Goal: Task Accomplishment & Management: Manage account settings

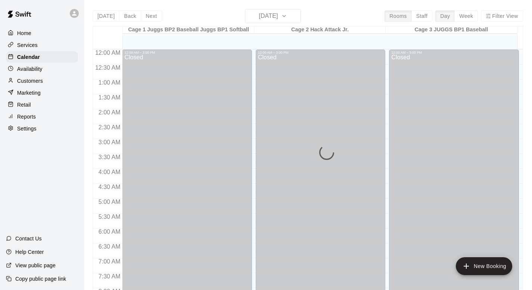
scroll to position [445, 0]
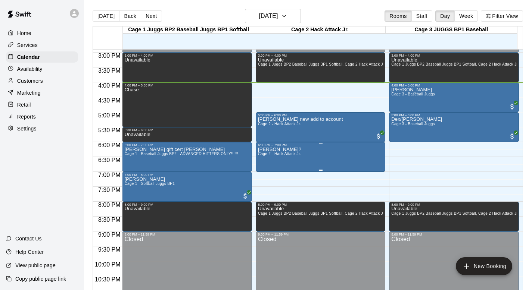
click at [271, 154] on span "Cage 2 - Hack Attack Jr." at bounding box center [279, 154] width 43 height 4
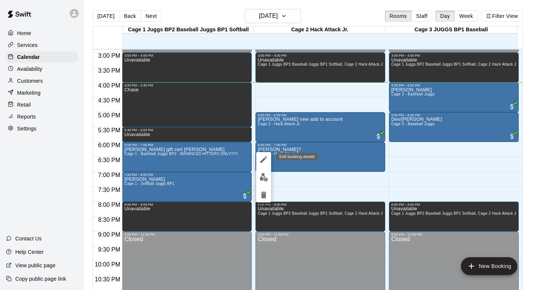
click at [264, 158] on icon "edit" at bounding box center [264, 159] width 7 height 7
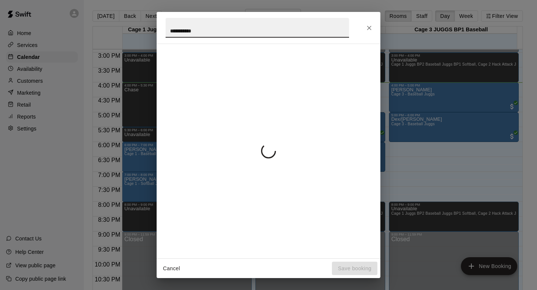
type input "**********"
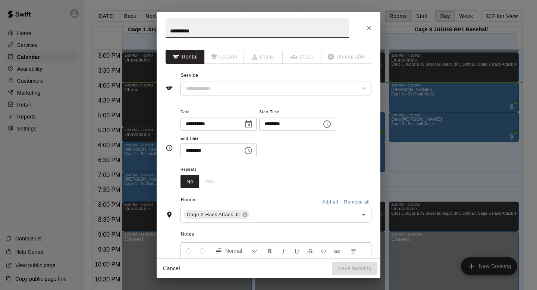
type input "**********"
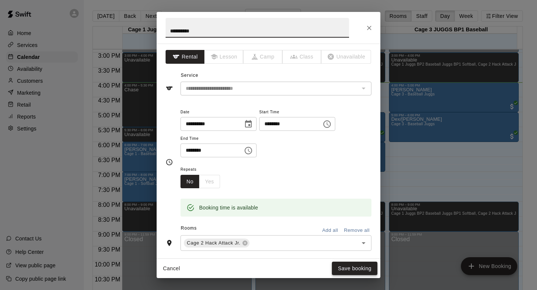
type input "**********"
click at [345, 269] on button "Save booking" at bounding box center [355, 269] width 46 height 14
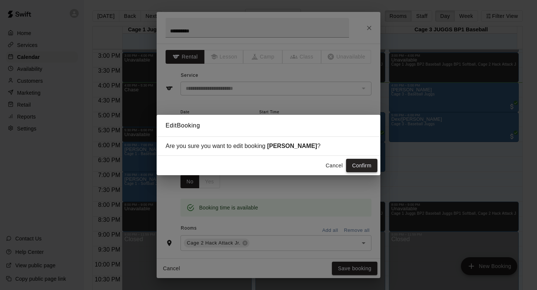
click at [352, 163] on button "Confirm" at bounding box center [361, 166] width 31 height 14
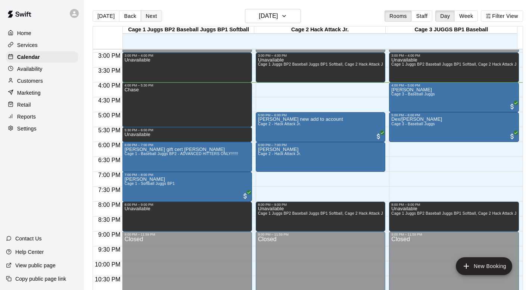
click at [151, 13] on button "Next" at bounding box center [151, 15] width 21 height 11
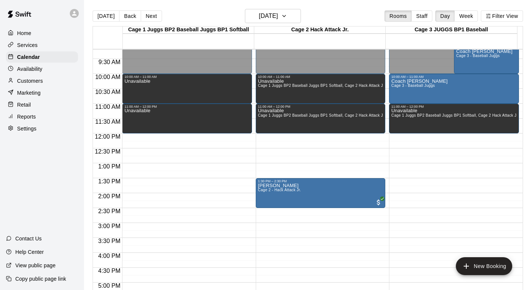
scroll to position [275, 0]
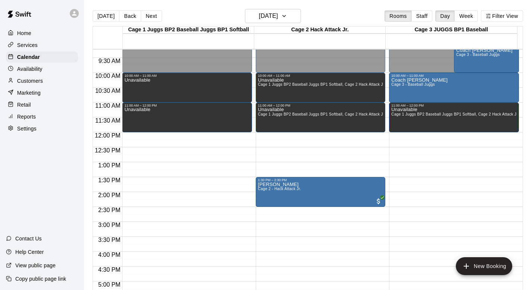
click at [32, 80] on p "Customers" at bounding box center [30, 80] width 26 height 7
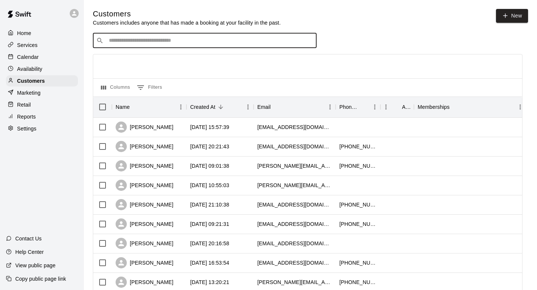
click at [111, 40] on input "Search customers by name or email" at bounding box center [210, 40] width 207 height 7
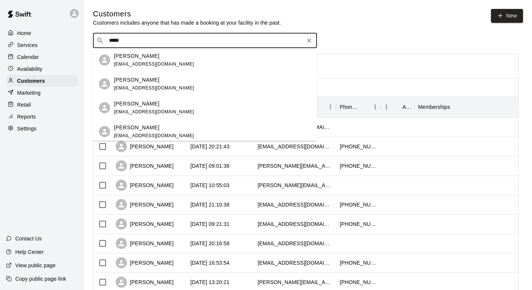
type input "******"
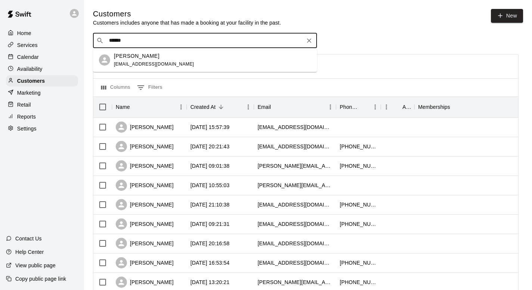
click at [120, 55] on p "Erin Pirrotta" at bounding box center [137, 56] width 46 height 8
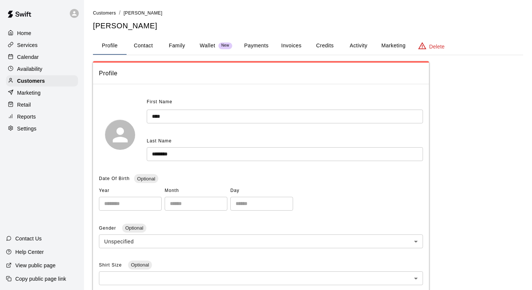
click at [170, 45] on button "Family" at bounding box center [177, 46] width 34 height 18
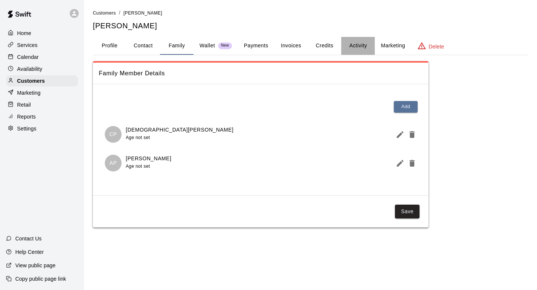
click at [354, 42] on button "Activity" at bounding box center [359, 46] width 34 height 18
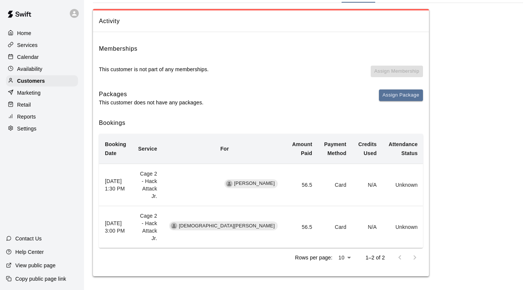
scroll to position [53, 0]
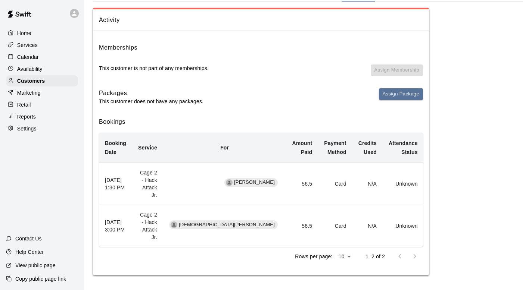
click at [29, 56] on p "Calendar" at bounding box center [28, 56] width 22 height 7
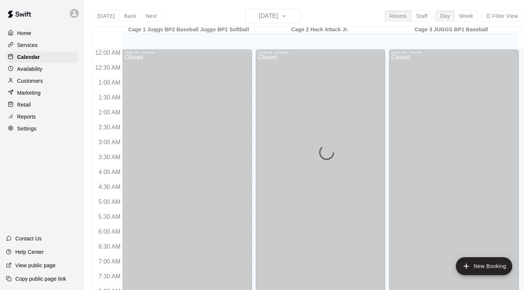
scroll to position [445, 0]
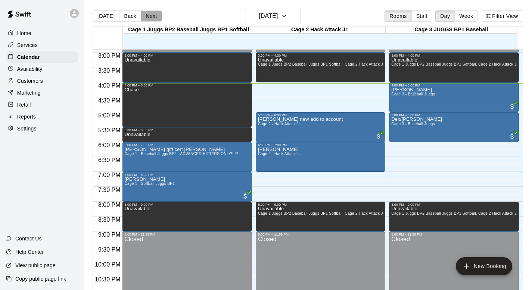
click at [152, 11] on button "Next" at bounding box center [151, 15] width 21 height 11
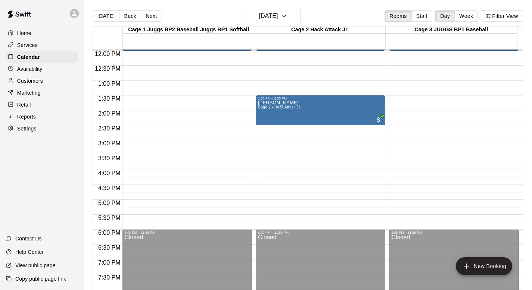
scroll to position [348, 0]
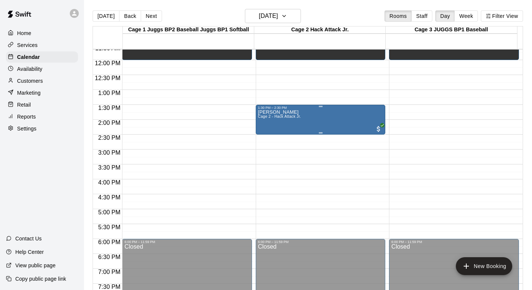
click at [267, 112] on p "Erin Pirrotta" at bounding box center [279, 112] width 43 height 0
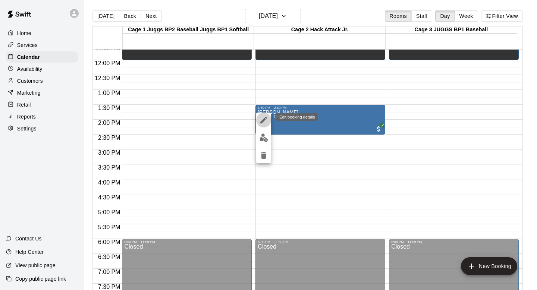
click at [262, 117] on icon "edit" at bounding box center [263, 120] width 9 height 9
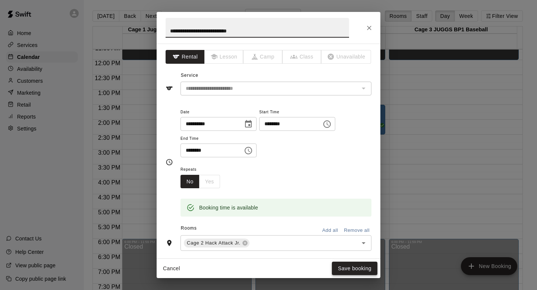
type input "**********"
click at [342, 266] on button "Save booking" at bounding box center [355, 269] width 46 height 14
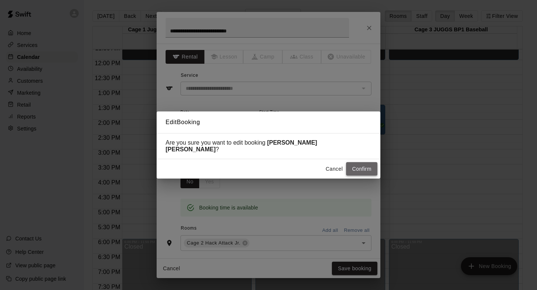
click at [353, 162] on button "Confirm" at bounding box center [361, 169] width 31 height 14
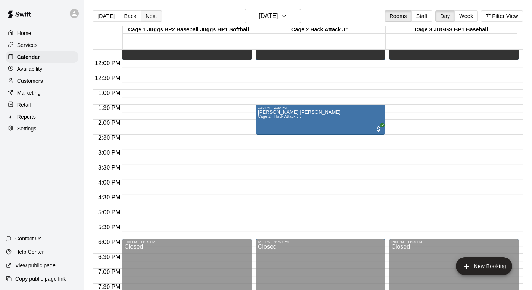
click at [147, 16] on button "Next" at bounding box center [151, 15] width 21 height 11
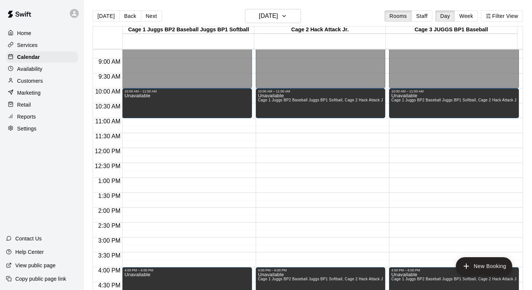
scroll to position [281, 0]
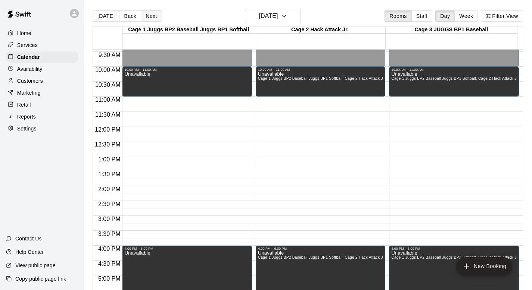
click at [147, 16] on button "Next" at bounding box center [151, 15] width 21 height 11
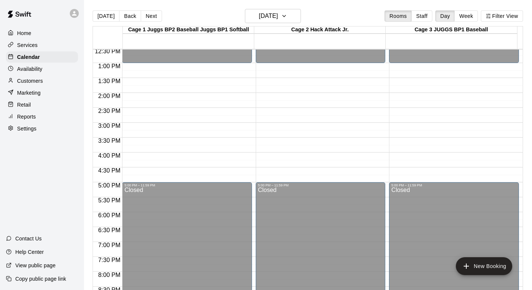
scroll to position [391, 0]
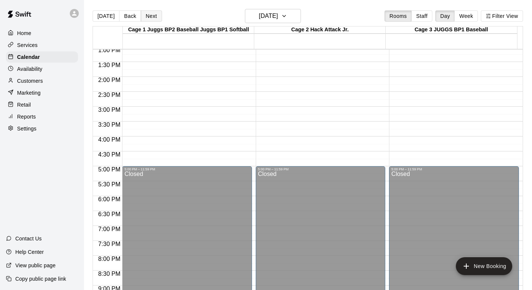
click at [152, 15] on button "Next" at bounding box center [151, 15] width 21 height 11
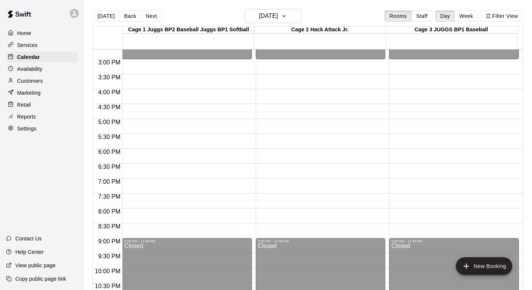
scroll to position [442, 0]
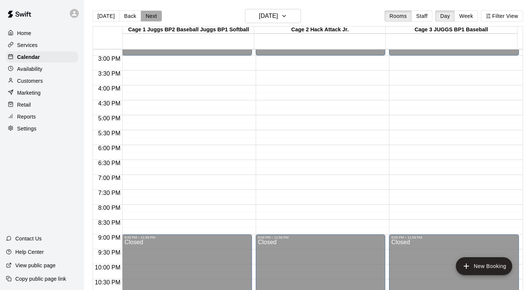
click at [153, 15] on button "Next" at bounding box center [151, 15] width 21 height 11
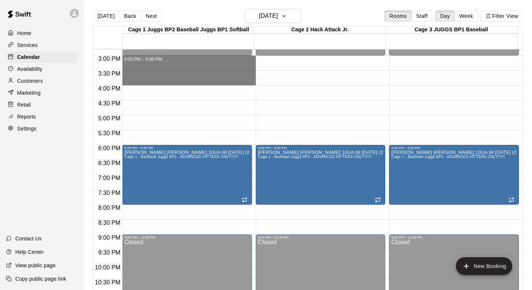
drag, startPoint x: 134, startPoint y: 59, endPoint x: 134, endPoint y: 78, distance: 19.0
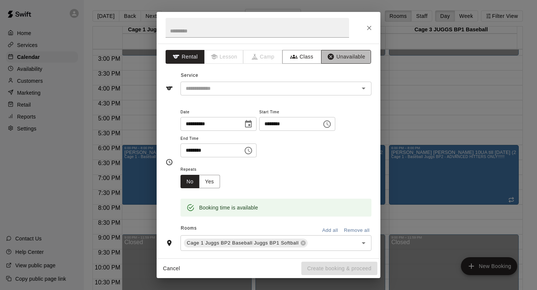
click at [331, 50] on button "Unavailable" at bounding box center [346, 57] width 50 height 14
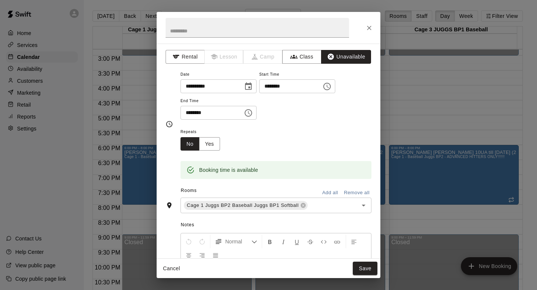
click at [319, 188] on button "Add all" at bounding box center [330, 193] width 24 height 12
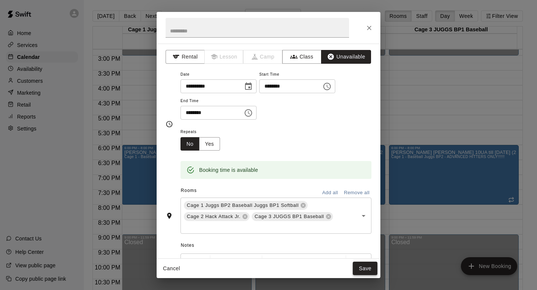
click at [361, 267] on button "Save" at bounding box center [365, 269] width 25 height 14
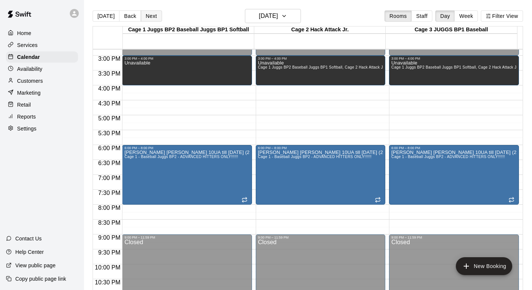
click at [149, 16] on button "Next" at bounding box center [151, 15] width 21 height 11
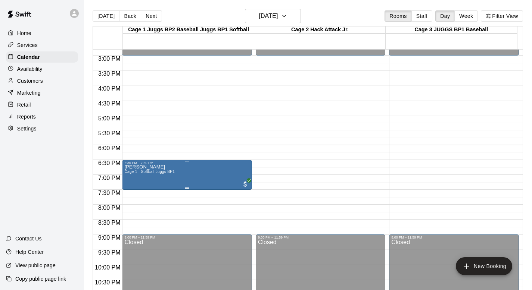
click at [126, 167] on p "Kerrie Wong" at bounding box center [149, 167] width 50 height 0
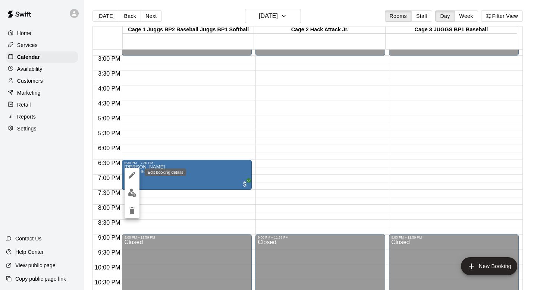
click at [131, 173] on icon "edit" at bounding box center [132, 175] width 9 height 9
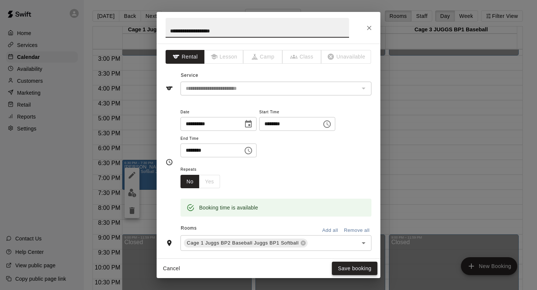
type input "**********"
click at [339, 266] on button "Save booking" at bounding box center [355, 269] width 46 height 14
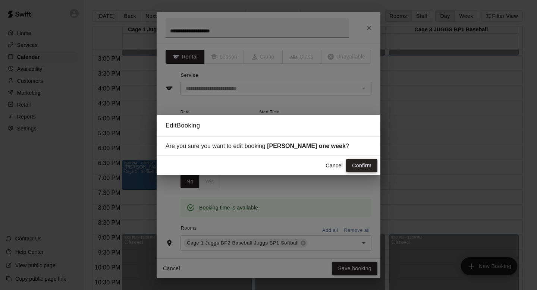
click at [353, 162] on button "Confirm" at bounding box center [361, 166] width 31 height 14
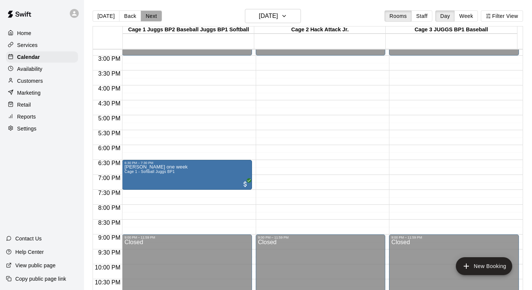
click at [151, 16] on button "Next" at bounding box center [151, 15] width 21 height 11
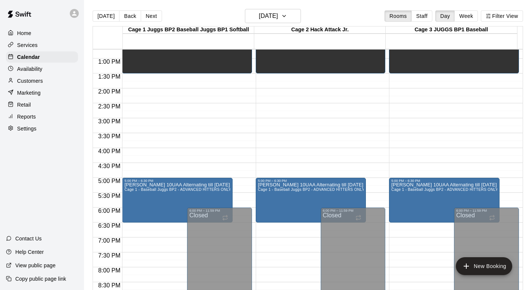
scroll to position [388, 0]
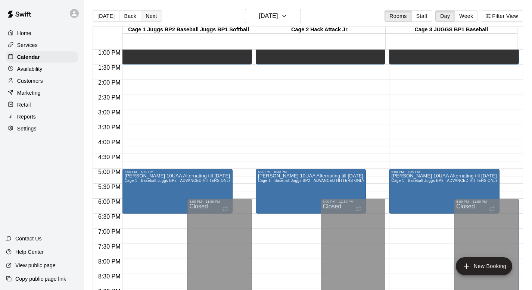
click at [150, 15] on button "Next" at bounding box center [151, 15] width 21 height 11
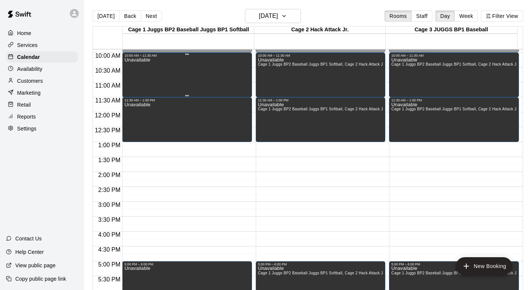
scroll to position [302, 0]
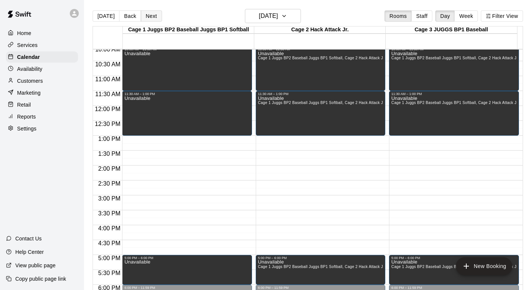
click at [153, 16] on button "Next" at bounding box center [151, 15] width 21 height 11
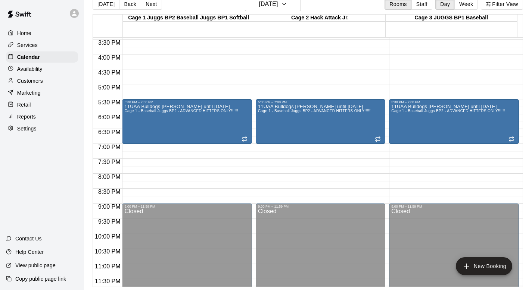
scroll to position [379, 0]
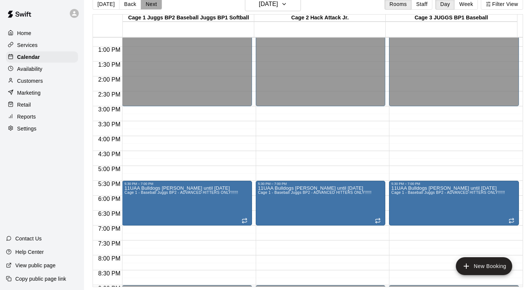
click at [150, 6] on button "Next" at bounding box center [151, 4] width 21 height 11
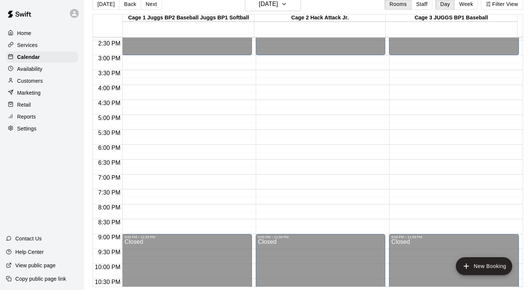
scroll to position [421, 0]
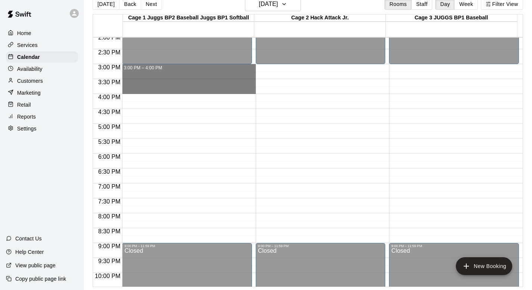
drag, startPoint x: 143, startPoint y: 68, endPoint x: 140, endPoint y: 87, distance: 19.3
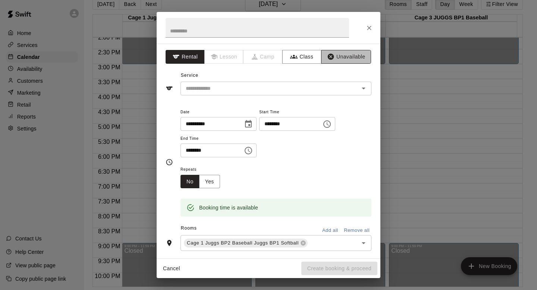
click at [331, 54] on button "Unavailable" at bounding box center [346, 57] width 50 height 14
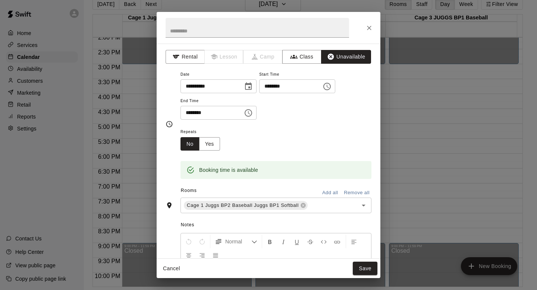
click at [321, 192] on button "Add all" at bounding box center [330, 193] width 24 height 12
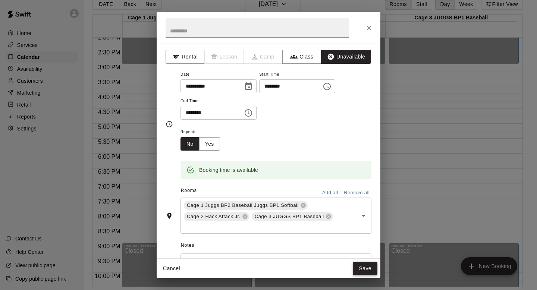
click at [357, 268] on button "Save" at bounding box center [365, 269] width 25 height 14
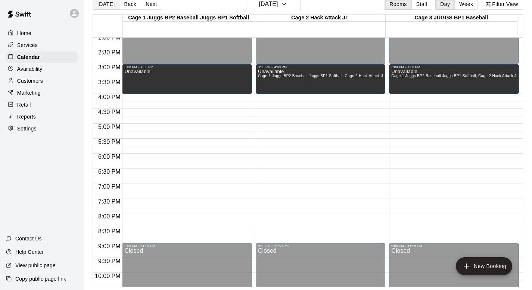
click at [106, 6] on button "Today" at bounding box center [106, 4] width 27 height 11
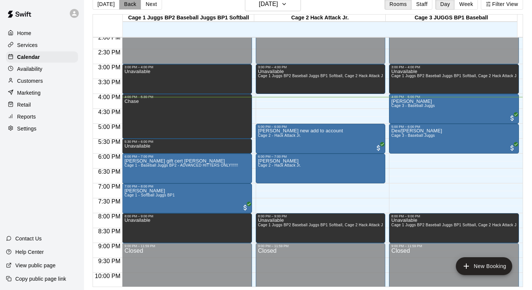
click at [127, 3] on button "Back" at bounding box center [130, 4] width 22 height 11
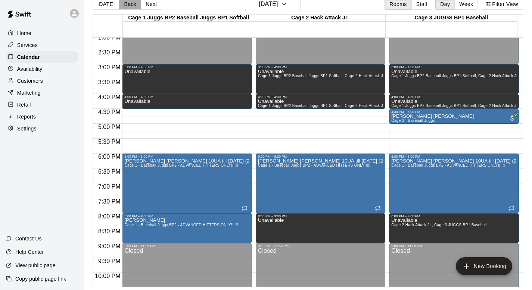
click at [126, 3] on button "Back" at bounding box center [130, 4] width 22 height 11
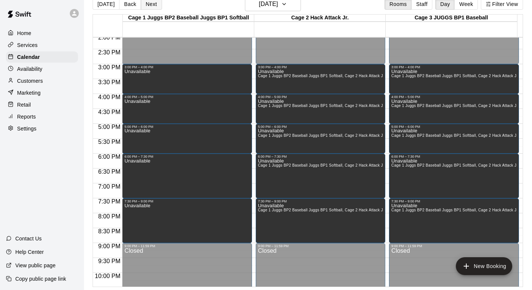
click at [152, 5] on button "Next" at bounding box center [151, 4] width 21 height 11
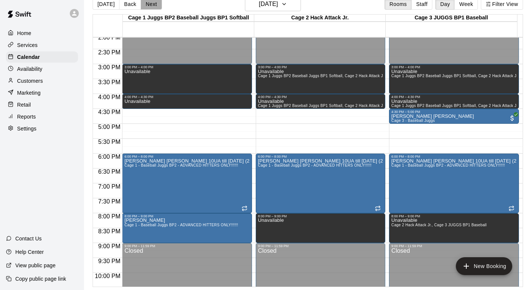
click at [152, 5] on button "Next" at bounding box center [151, 4] width 21 height 11
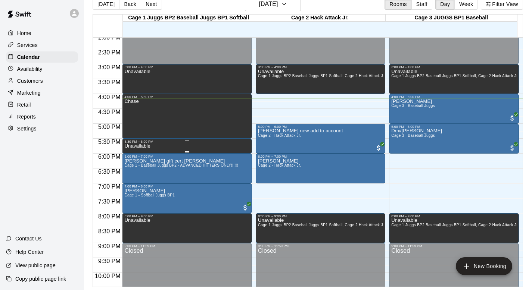
click at [150, 143] on div "5:30 PM – 6:00 PM" at bounding box center [186, 142] width 125 height 4
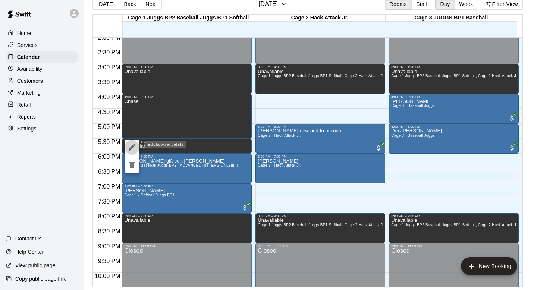
click at [131, 143] on icon "edit" at bounding box center [132, 147] width 9 height 9
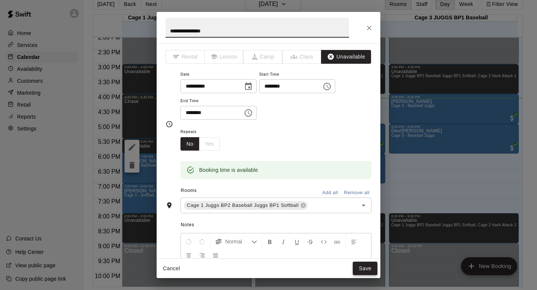
type input "**********"
click at [369, 267] on button "Save" at bounding box center [365, 269] width 25 height 14
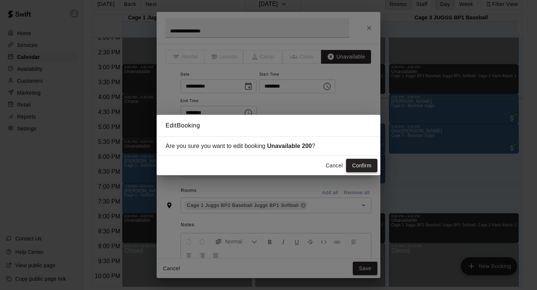
click at [356, 162] on button "Confirm" at bounding box center [361, 166] width 31 height 14
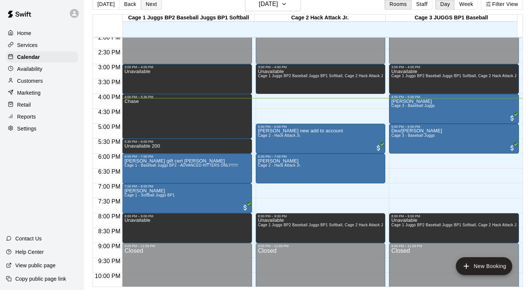
click at [148, 4] on button "Next" at bounding box center [151, 4] width 21 height 11
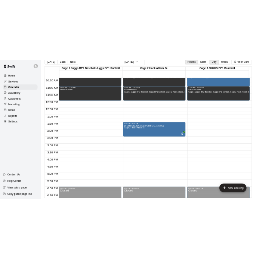
scroll to position [311, 0]
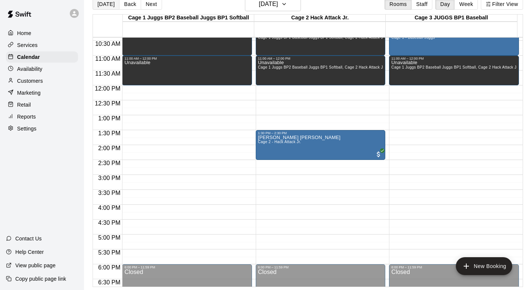
click at [106, 2] on button "Today" at bounding box center [106, 4] width 27 height 11
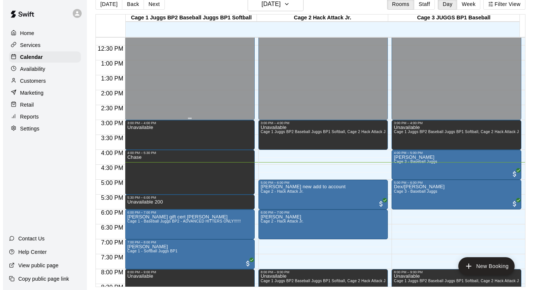
scroll to position [364, 0]
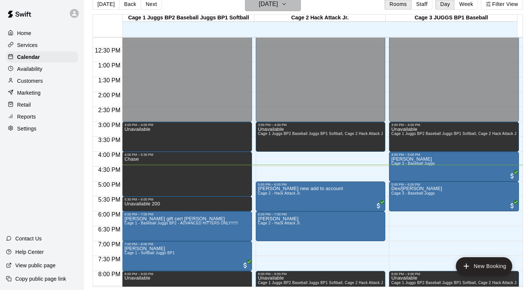
click at [287, 4] on icon "button" at bounding box center [284, 4] width 6 height 9
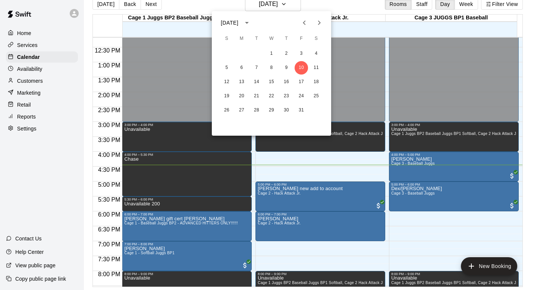
click at [252, 21] on icon "calendar view is open, switch to year view" at bounding box center [247, 22] width 9 height 9
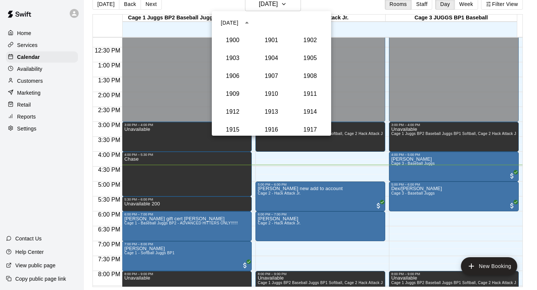
scroll to position [691, 0]
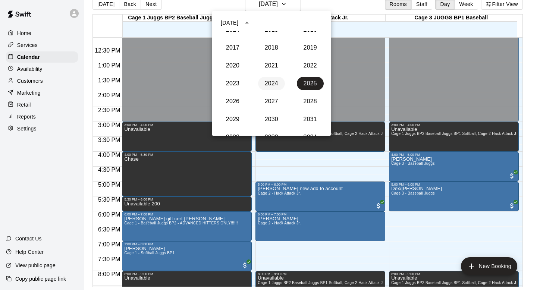
click at [267, 85] on button "2024" at bounding box center [271, 83] width 27 height 13
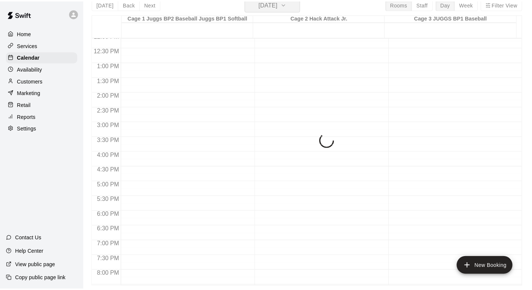
scroll to position [9, 0]
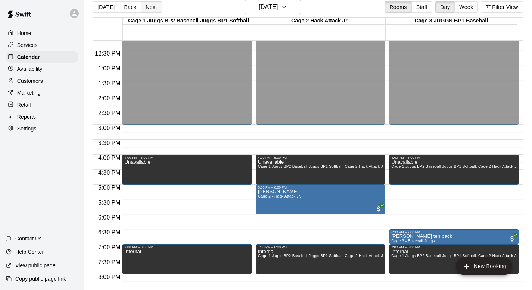
click at [150, 8] on button "Next" at bounding box center [151, 6] width 21 height 11
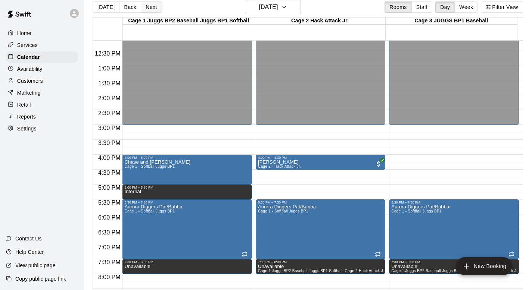
click at [150, 8] on button "Next" at bounding box center [151, 6] width 21 height 11
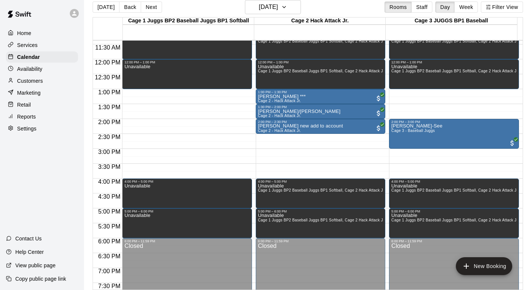
scroll to position [344, 0]
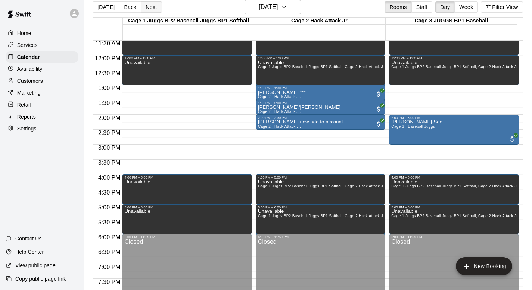
click at [147, 5] on button "Next" at bounding box center [151, 6] width 21 height 11
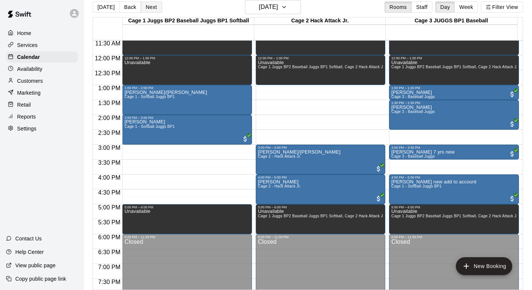
click at [147, 5] on button "Next" at bounding box center [151, 6] width 21 height 11
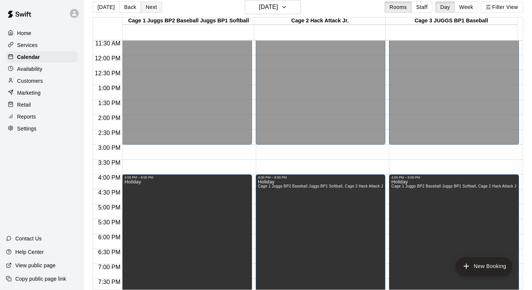
click at [147, 5] on button "Next" at bounding box center [151, 6] width 21 height 11
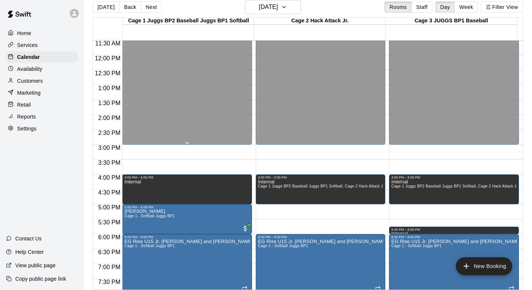
scroll to position [406, 0]
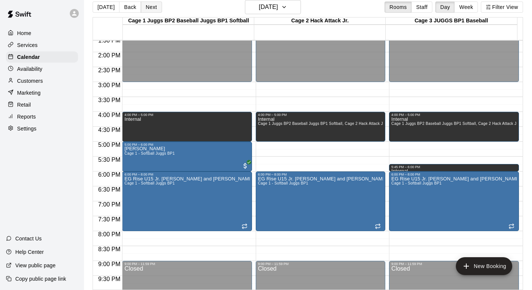
click at [147, 7] on button "Next" at bounding box center [151, 6] width 21 height 11
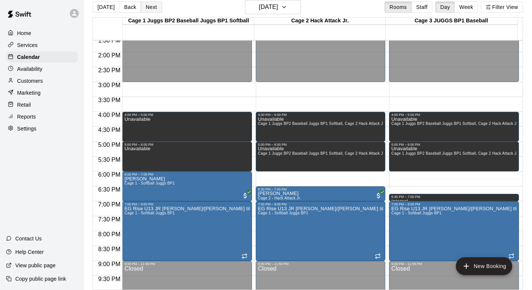
click at [147, 5] on button "Next" at bounding box center [151, 6] width 21 height 11
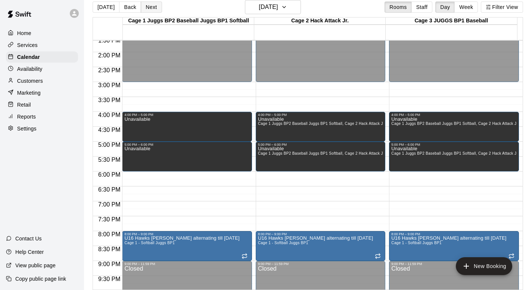
click at [147, 5] on button "Next" at bounding box center [151, 6] width 21 height 11
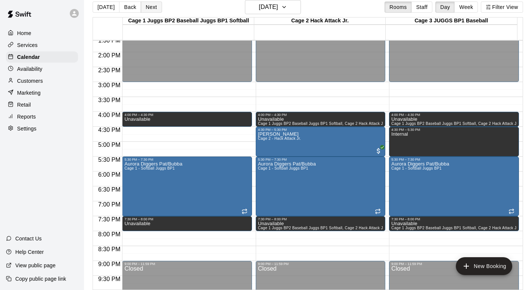
click at [147, 5] on button "Next" at bounding box center [151, 6] width 21 height 11
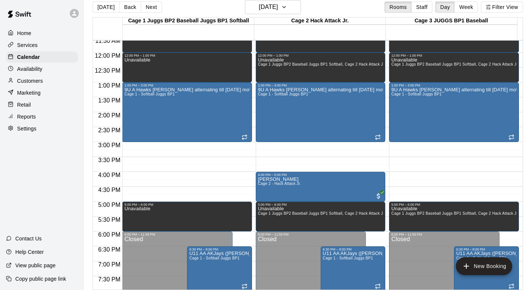
scroll to position [367, 0]
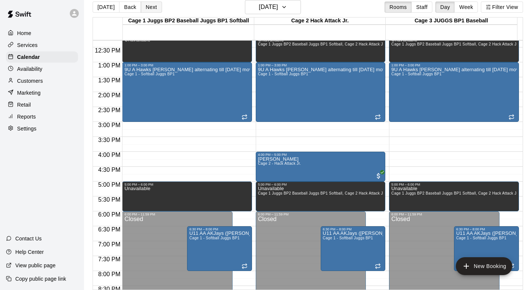
click at [148, 4] on button "Next" at bounding box center [151, 6] width 21 height 11
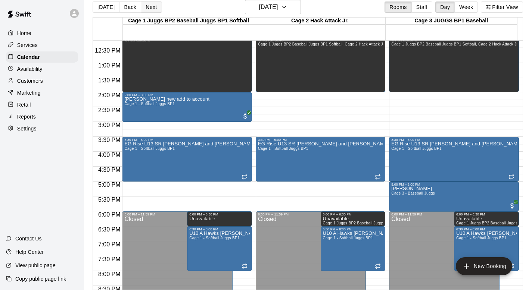
click at [148, 6] on button "Next" at bounding box center [151, 6] width 21 height 11
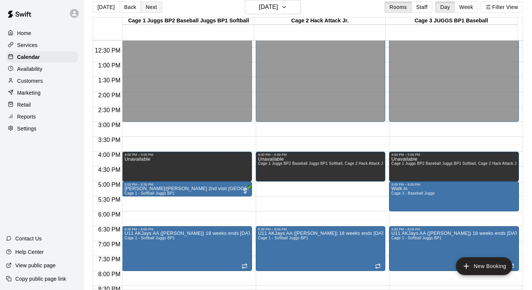
click at [147, 5] on button "Next" at bounding box center [151, 6] width 21 height 11
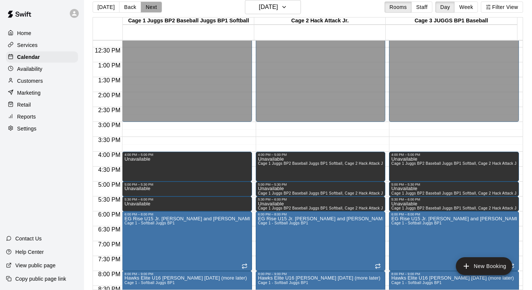
click at [147, 5] on button "Next" at bounding box center [151, 6] width 21 height 11
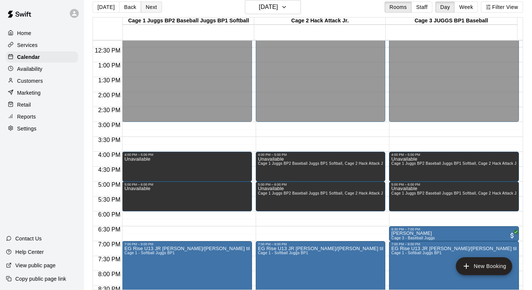
click at [147, 5] on button "Next" at bounding box center [151, 6] width 21 height 11
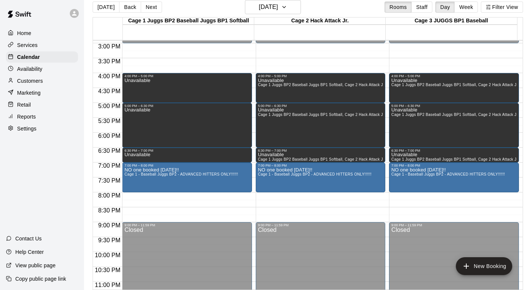
scroll to position [449, 0]
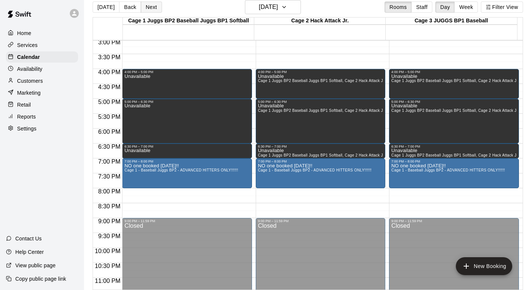
click at [147, 4] on button "Next" at bounding box center [151, 6] width 21 height 11
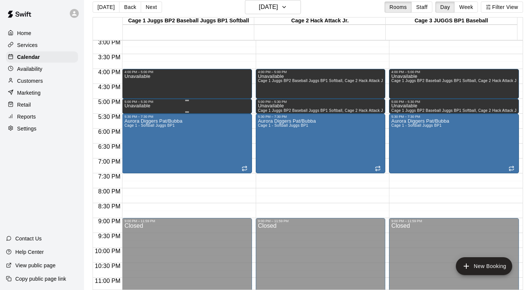
scroll to position [380, 0]
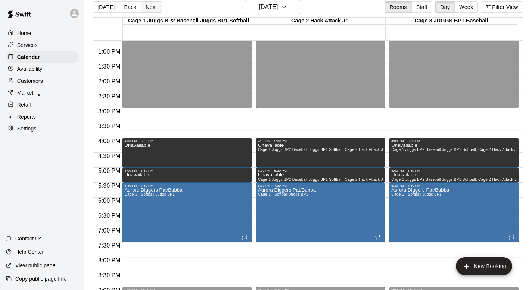
click at [146, 7] on button "Next" at bounding box center [151, 6] width 21 height 11
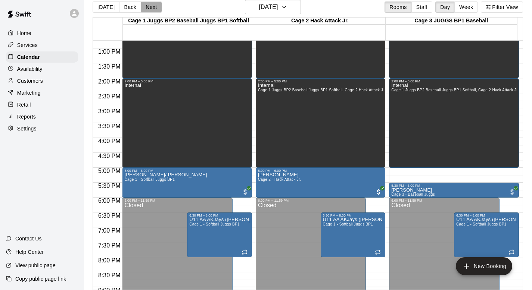
click at [149, 6] on button "Next" at bounding box center [151, 6] width 21 height 11
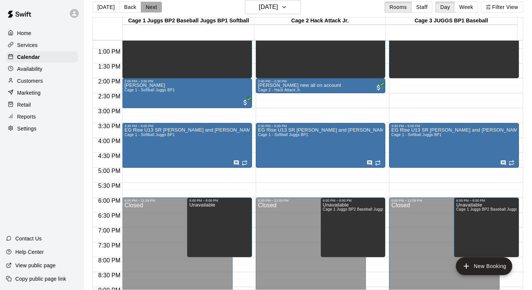
click at [151, 4] on button "Next" at bounding box center [151, 6] width 21 height 11
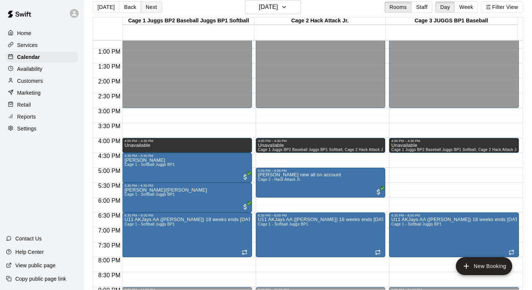
click at [151, 5] on button "Next" at bounding box center [151, 6] width 21 height 11
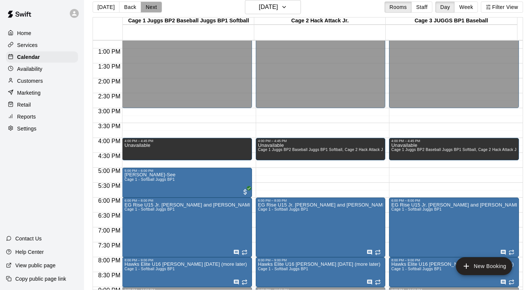
click at [151, 5] on button "Next" at bounding box center [151, 6] width 21 height 11
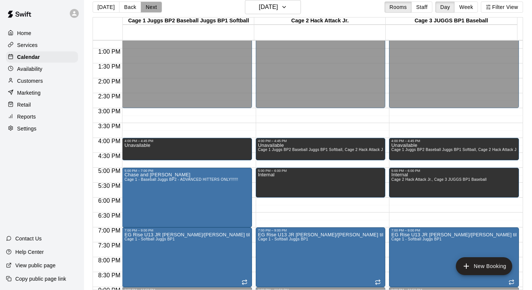
click at [151, 5] on button "Next" at bounding box center [151, 6] width 21 height 11
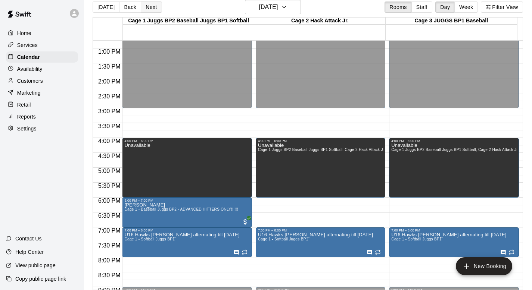
click at [151, 5] on button "Next" at bounding box center [151, 6] width 21 height 11
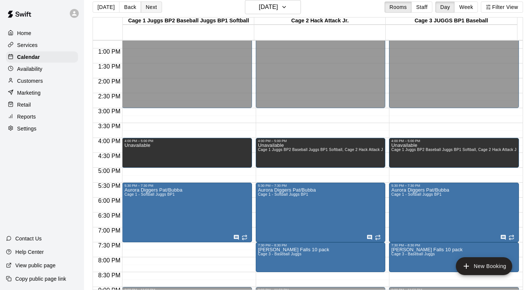
click at [151, 5] on button "Next" at bounding box center [151, 6] width 21 height 11
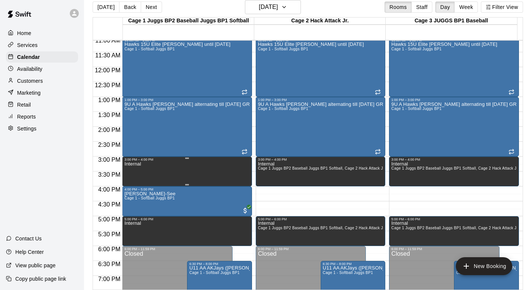
scroll to position [330, 0]
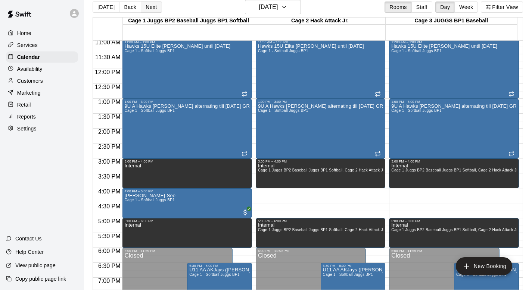
click at [146, 5] on button "Next" at bounding box center [151, 6] width 21 height 11
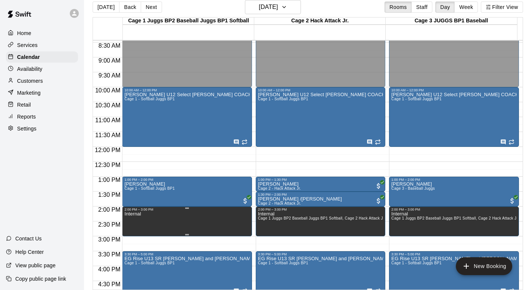
scroll to position [237, 0]
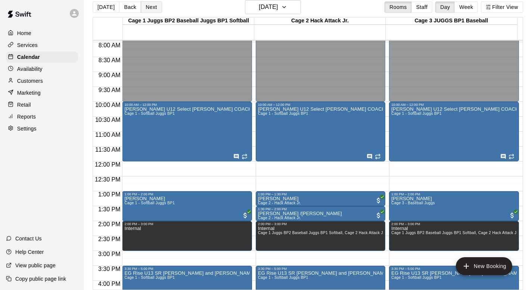
click at [147, 5] on button "Next" at bounding box center [151, 6] width 21 height 11
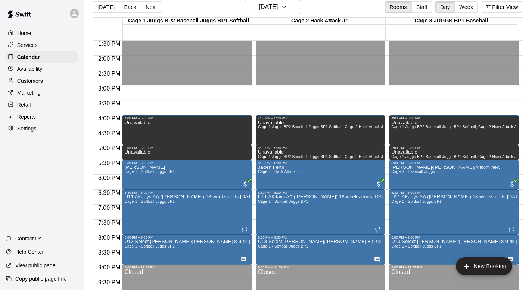
scroll to position [451, 0]
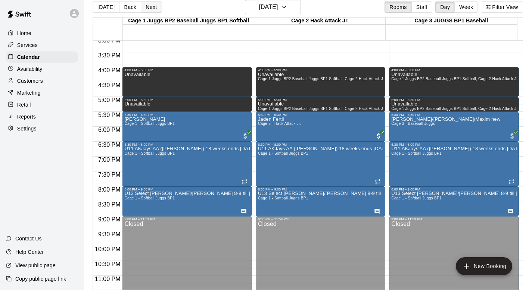
click at [149, 7] on button "Next" at bounding box center [151, 6] width 21 height 11
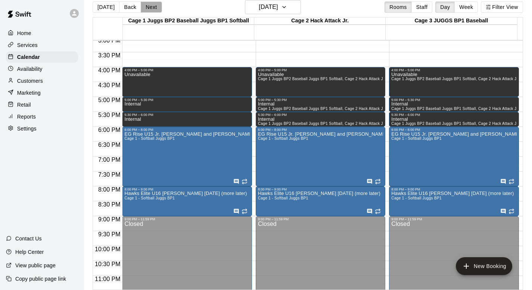
click at [149, 7] on button "Next" at bounding box center [151, 6] width 21 height 11
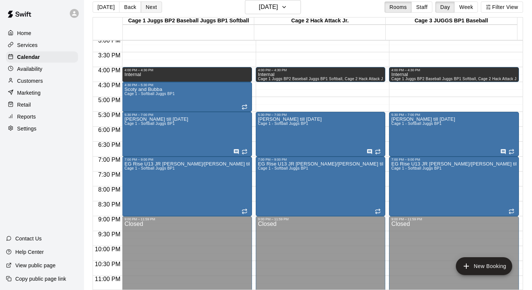
click at [149, 7] on button "Next" at bounding box center [151, 6] width 21 height 11
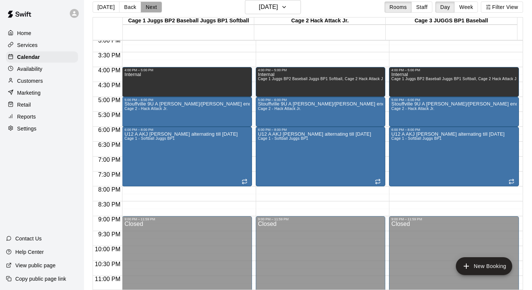
click at [149, 7] on button "Next" at bounding box center [151, 6] width 21 height 11
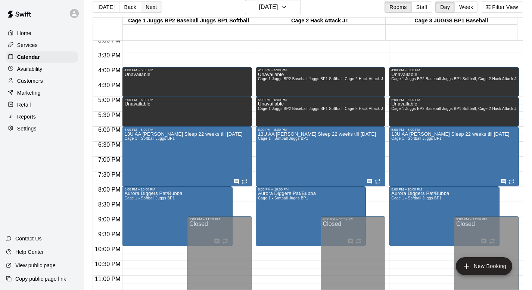
click at [149, 7] on button "Next" at bounding box center [151, 6] width 21 height 11
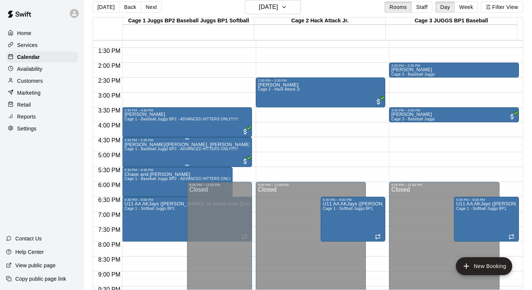
scroll to position [408, 0]
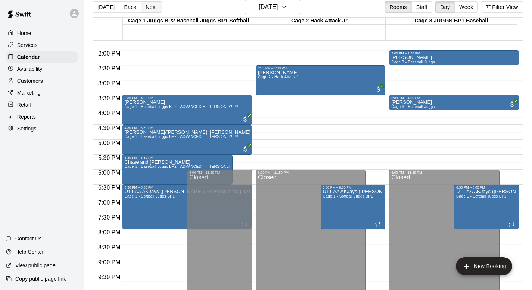
click at [148, 7] on button "Next" at bounding box center [151, 6] width 21 height 11
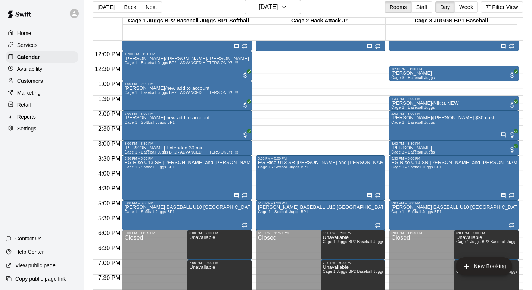
scroll to position [349, 0]
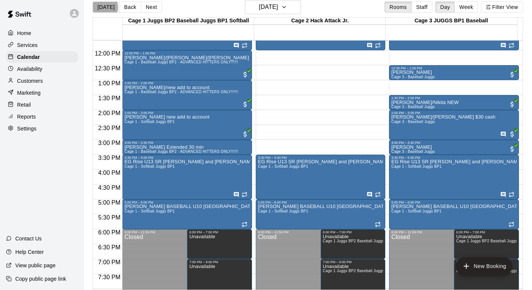
click at [102, 7] on button "Today" at bounding box center [106, 6] width 27 height 11
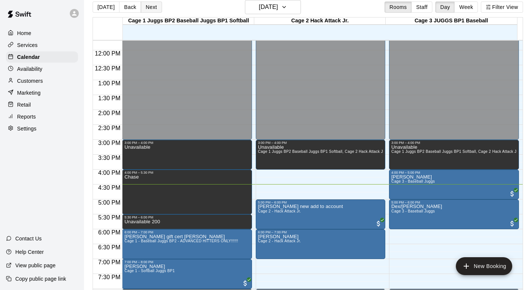
click at [148, 7] on button "Next" at bounding box center [151, 6] width 21 height 11
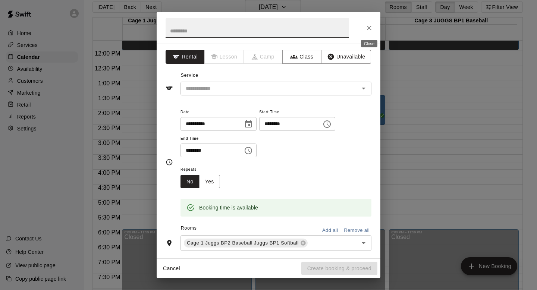
click at [370, 27] on icon "Close" at bounding box center [369, 28] width 4 height 4
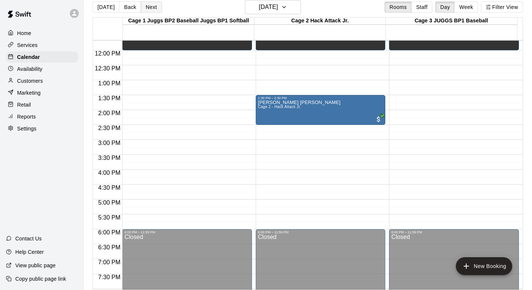
click at [152, 8] on button "Next" at bounding box center [151, 6] width 21 height 11
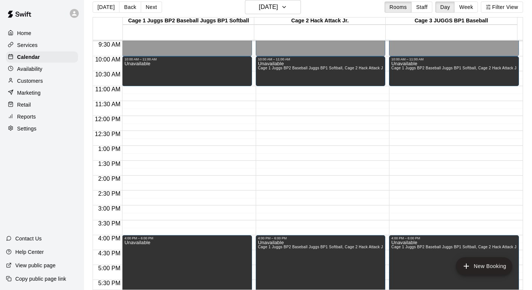
scroll to position [286, 0]
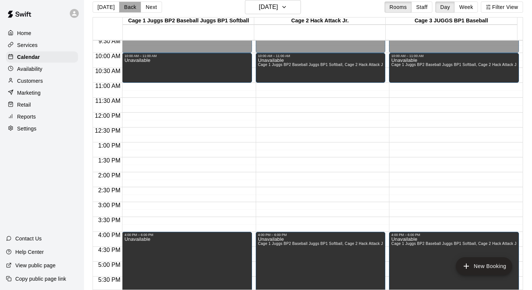
click at [128, 11] on button "Back" at bounding box center [130, 6] width 22 height 11
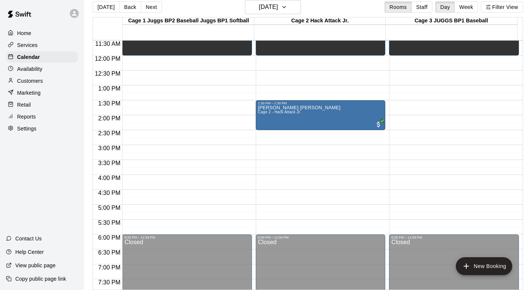
scroll to position [341, 0]
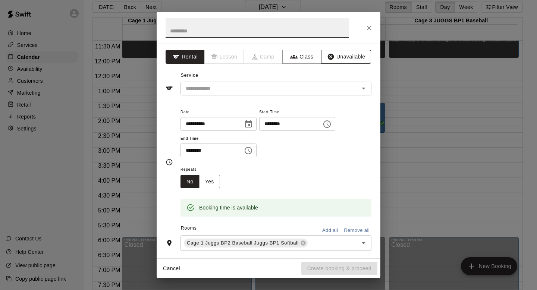
click at [337, 54] on button "Unavailable" at bounding box center [346, 57] width 50 height 14
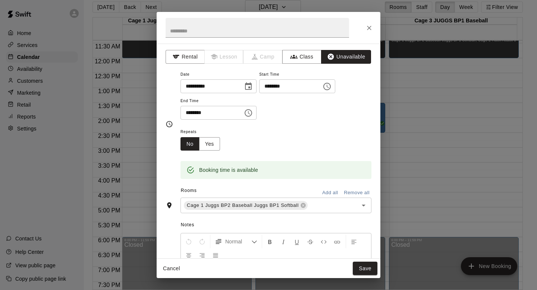
click at [318, 187] on div "Add all Remove all" at bounding box center [344, 193] width 53 height 12
click at [327, 190] on button "Add all" at bounding box center [330, 193] width 24 height 12
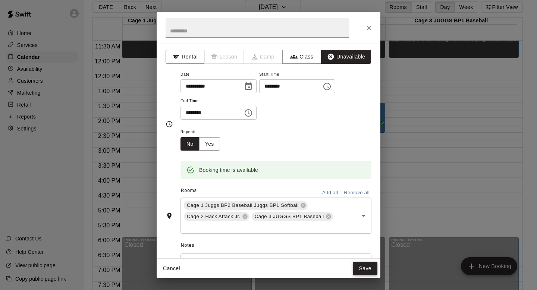
click at [365, 268] on button "Save" at bounding box center [365, 269] width 25 height 14
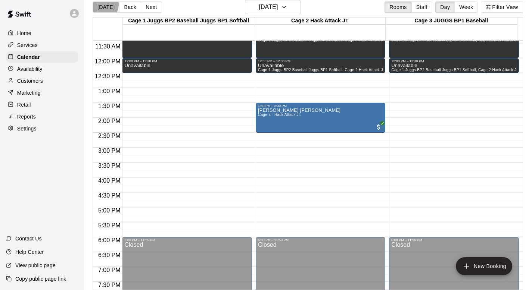
click at [99, 4] on button "Today" at bounding box center [106, 6] width 27 height 11
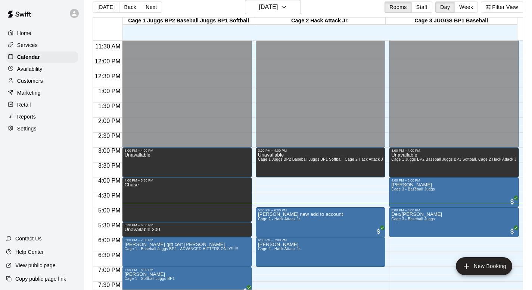
click at [25, 79] on p "Customers" at bounding box center [30, 80] width 26 height 7
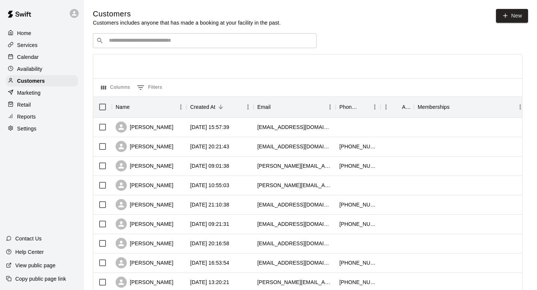
click at [111, 38] on input "Search customers by name or email" at bounding box center [210, 40] width 207 height 7
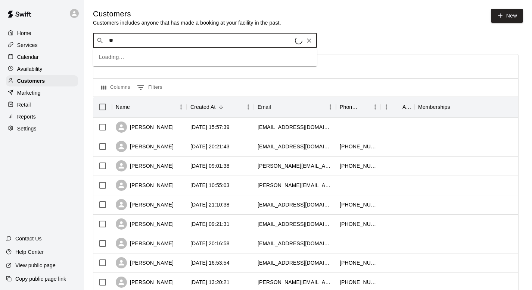
type input "***"
click at [125, 59] on p "Oliver Vrzovski" at bounding box center [137, 56] width 46 height 8
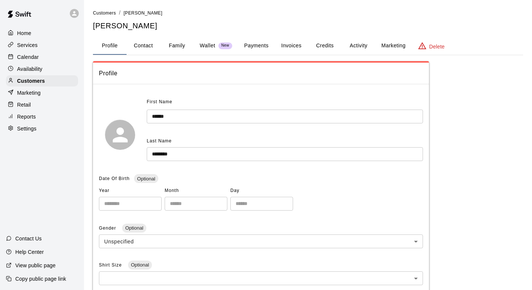
click at [179, 45] on button "Family" at bounding box center [177, 46] width 34 height 18
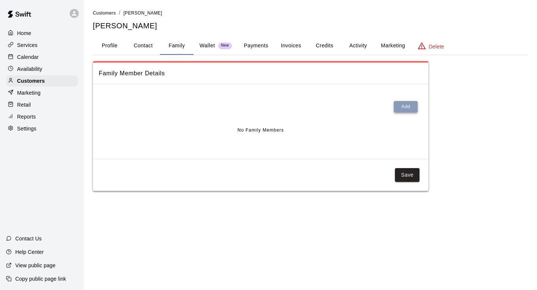
click at [399, 105] on button "Add" at bounding box center [406, 107] width 24 height 12
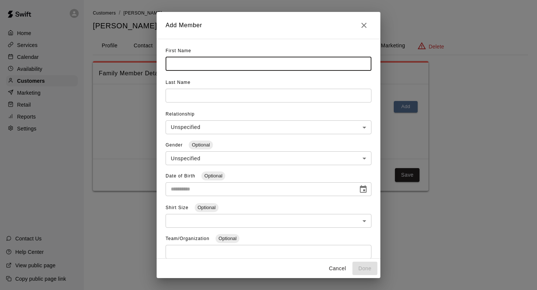
click at [177, 65] on input "text" at bounding box center [269, 64] width 206 height 14
type input "****"
click at [178, 98] on input "text" at bounding box center [269, 96] width 206 height 14
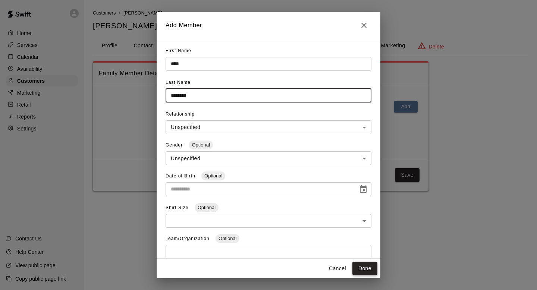
type input "********"
click at [361, 266] on button "Done" at bounding box center [365, 269] width 25 height 14
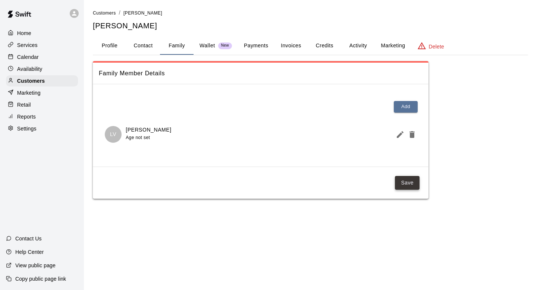
click at [400, 180] on button "Save" at bounding box center [407, 183] width 25 height 14
click at [28, 54] on p "Calendar" at bounding box center [28, 56] width 22 height 7
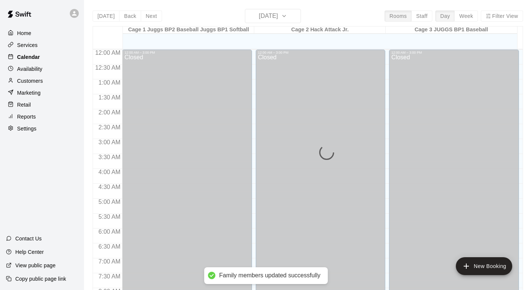
scroll to position [445, 0]
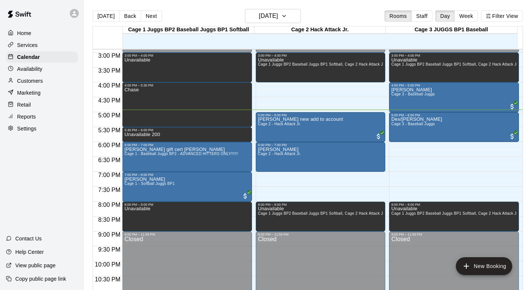
click at [340, 16] on div "Today Back Next Friday Oct 10 Rooms Staff Day Week Filter View" at bounding box center [308, 17] width 430 height 17
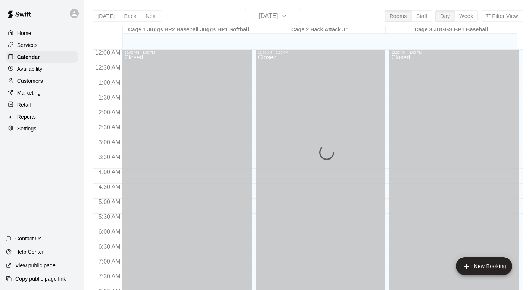
scroll to position [445, 0]
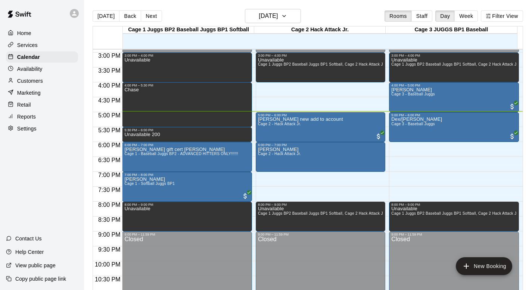
click at [31, 82] on p "Customers" at bounding box center [30, 80] width 26 height 7
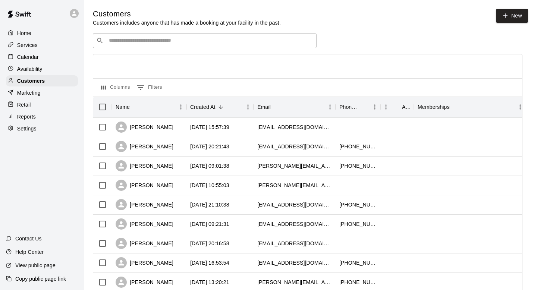
click at [120, 43] on input "Search customers by name or email" at bounding box center [210, 40] width 207 height 7
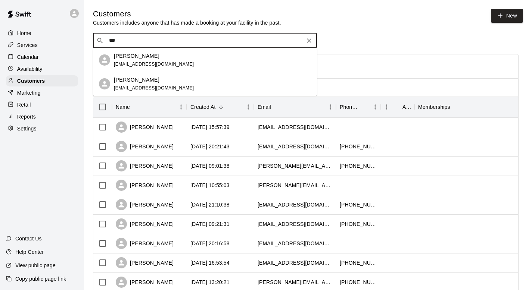
type input "***"
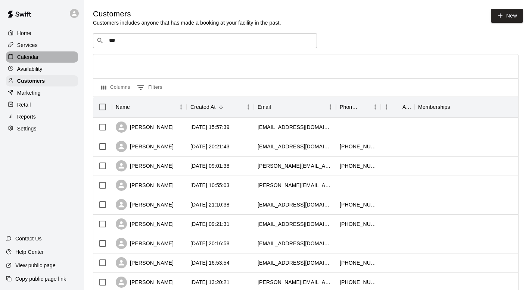
click at [23, 57] on p "Calendar" at bounding box center [28, 56] width 22 height 7
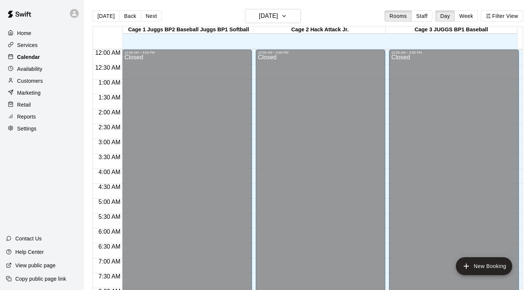
scroll to position [445, 0]
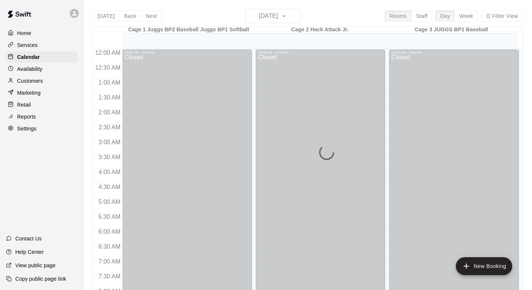
scroll to position [445, 0]
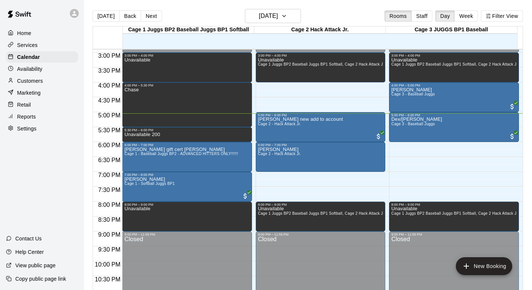
click at [144, 17] on button "Next" at bounding box center [151, 15] width 21 height 11
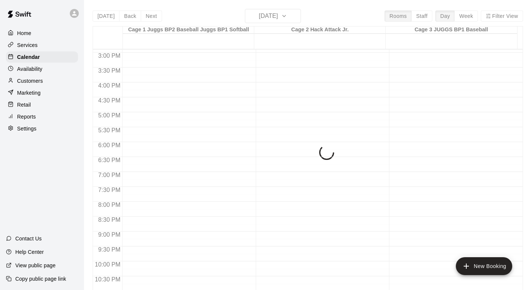
click at [147, 16] on div "[DATE] Back [DATE][DATE] Rooms Staff Day Week Filter View Cage 1 Juggs BP2 Base…" at bounding box center [308, 154] width 430 height 290
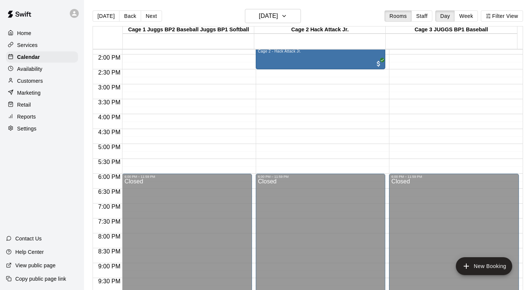
scroll to position [360, 0]
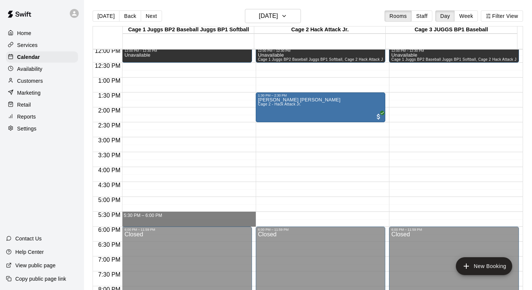
drag, startPoint x: 154, startPoint y: 214, endPoint x: 153, endPoint y: 226, distance: 12.0
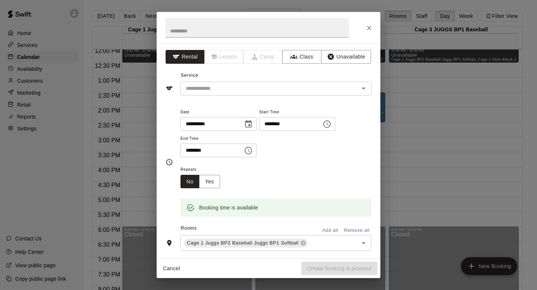
click at [340, 58] on button "Unavailable" at bounding box center [346, 57] width 50 height 14
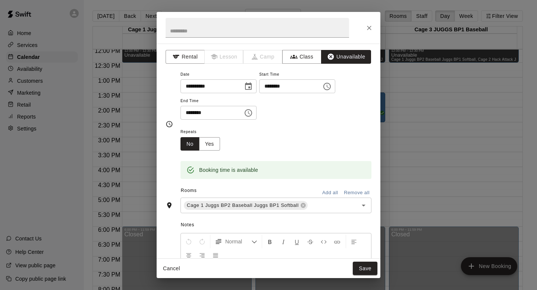
click at [321, 193] on button "Add all" at bounding box center [330, 193] width 24 height 12
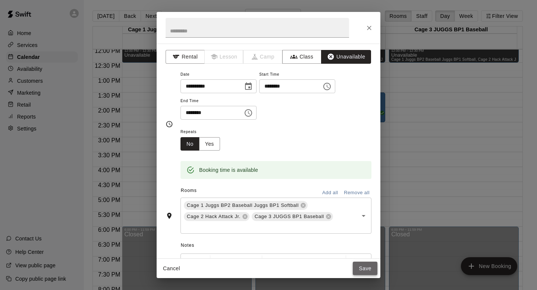
click at [361, 268] on button "Save" at bounding box center [365, 269] width 25 height 14
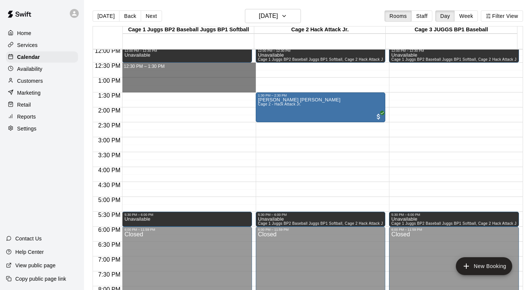
drag, startPoint x: 143, startPoint y: 65, endPoint x: 143, endPoint y: 87, distance: 21.7
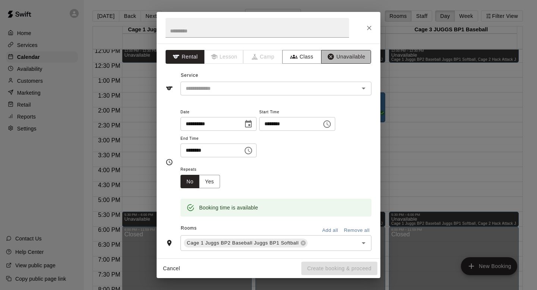
click at [334, 57] on button "Unavailable" at bounding box center [346, 57] width 50 height 14
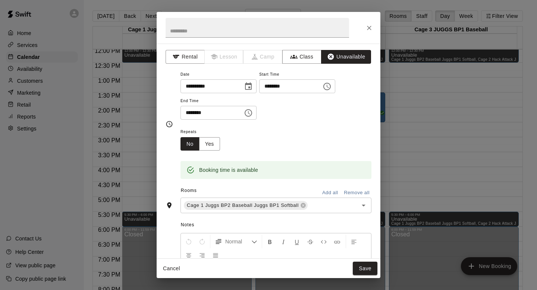
click at [320, 190] on button "Add all" at bounding box center [330, 193] width 24 height 12
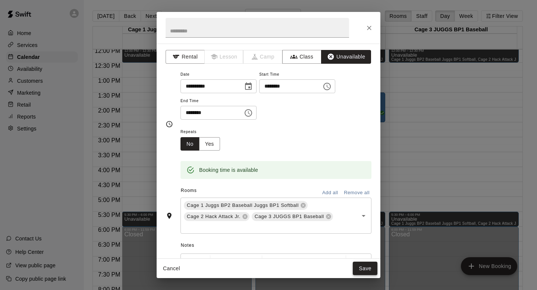
click at [359, 266] on button "Save" at bounding box center [365, 269] width 25 height 14
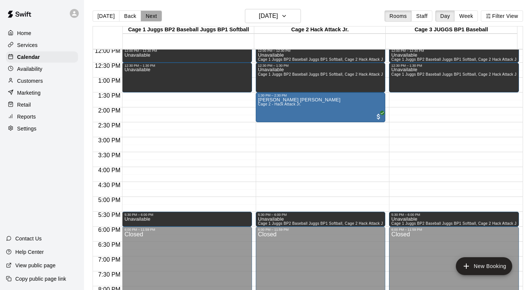
click at [149, 14] on button "Next" at bounding box center [151, 15] width 21 height 11
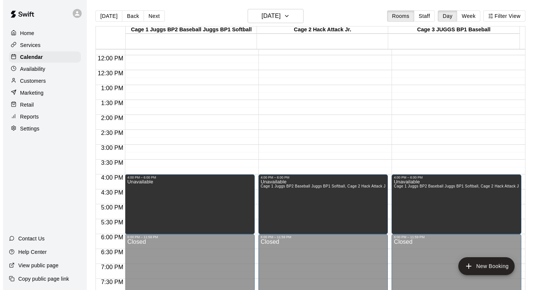
scroll to position [373, 0]
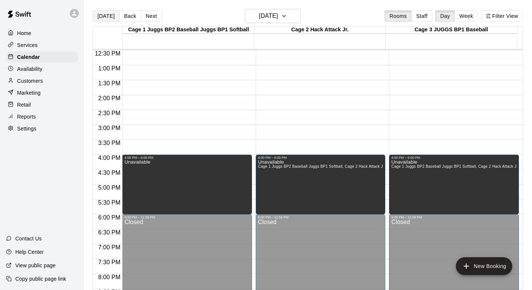
click at [109, 15] on button "Today" at bounding box center [106, 15] width 27 height 11
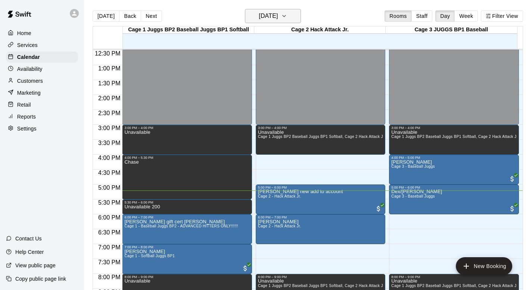
click at [287, 13] on icon "button" at bounding box center [284, 16] width 6 height 9
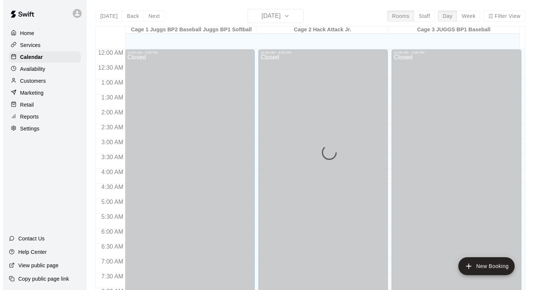
scroll to position [445, 0]
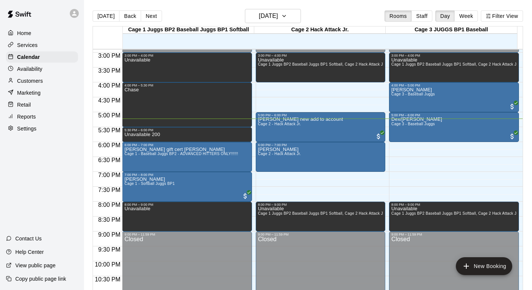
click at [337, 20] on div "Today Back Next Friday Oct 10 Rooms Staff Day Week Filter View" at bounding box center [308, 17] width 430 height 17
click at [287, 14] on icon "button" at bounding box center [284, 16] width 6 height 9
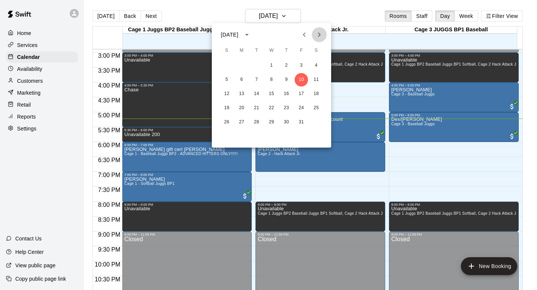
click at [321, 35] on icon "Next month" at bounding box center [319, 34] width 9 height 9
click at [293, 14] on div at bounding box center [268, 145] width 537 height 290
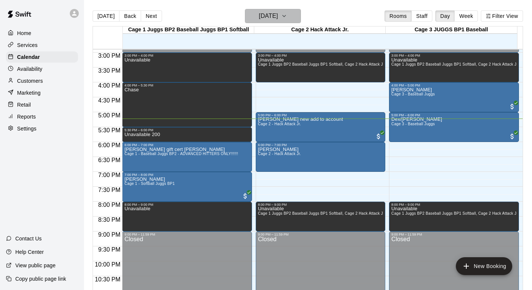
click at [287, 17] on icon "button" at bounding box center [284, 16] width 6 height 9
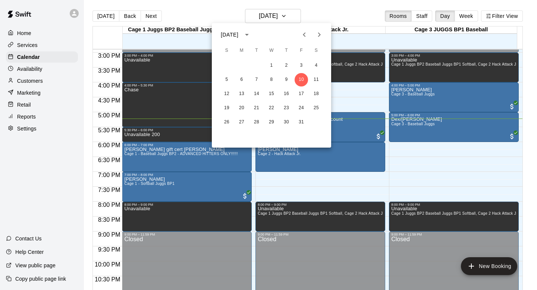
click at [249, 35] on icon "calendar view is open, switch to year view" at bounding box center [247, 35] width 4 height 2
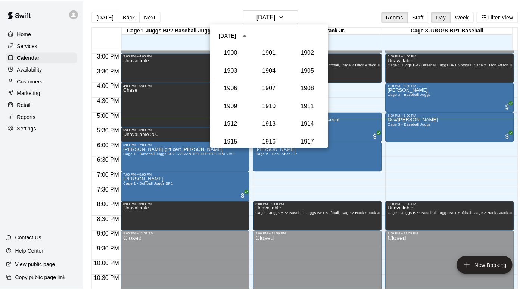
scroll to position [691, 0]
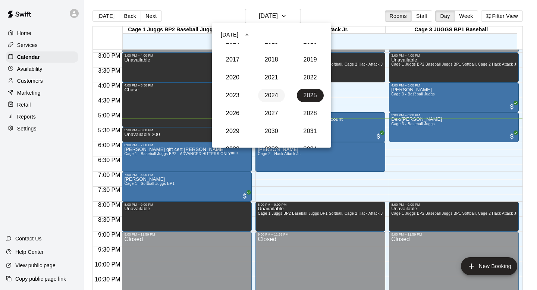
click at [267, 92] on button "2024" at bounding box center [271, 95] width 27 height 13
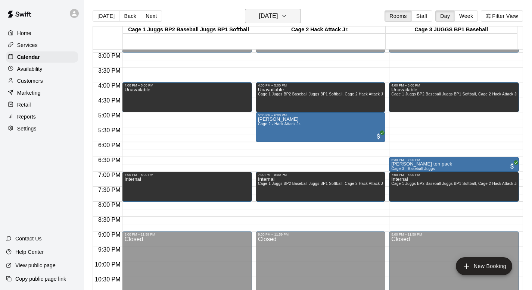
click at [287, 17] on icon "button" at bounding box center [284, 16] width 6 height 9
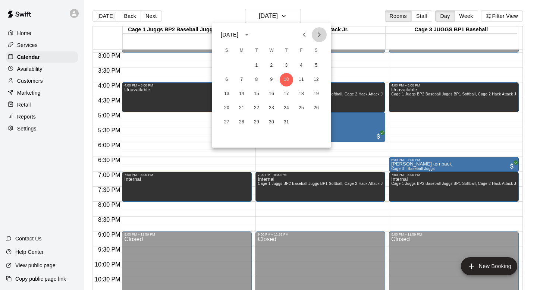
click at [322, 34] on icon "Next month" at bounding box center [319, 34] width 9 height 9
click at [241, 109] on button "23" at bounding box center [241, 108] width 13 height 13
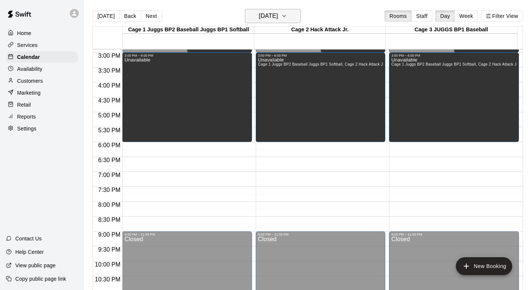
click at [287, 15] on icon "button" at bounding box center [284, 16] width 6 height 9
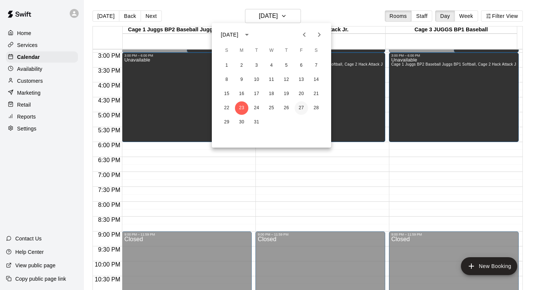
click at [298, 107] on button "27" at bounding box center [301, 108] width 13 height 13
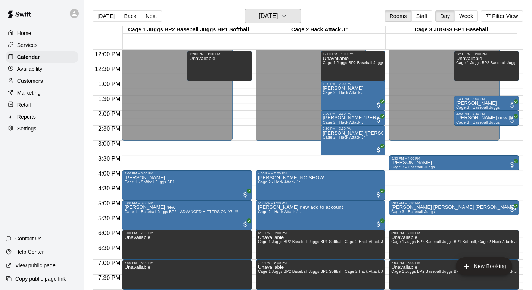
scroll to position [358, 0]
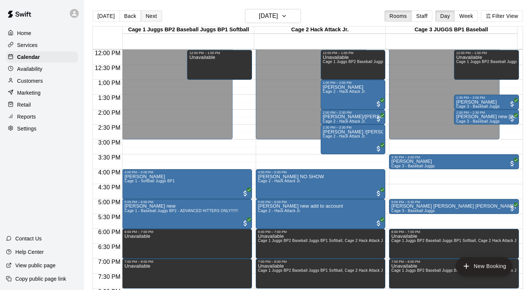
click at [149, 14] on button "Next" at bounding box center [151, 15] width 21 height 11
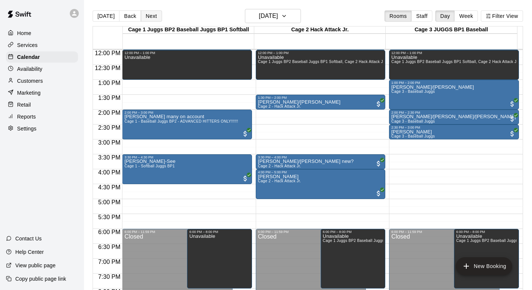
click at [149, 14] on button "Next" at bounding box center [151, 15] width 21 height 11
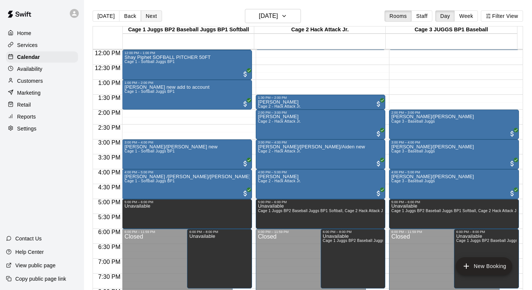
click at [149, 14] on button "Next" at bounding box center [151, 15] width 21 height 11
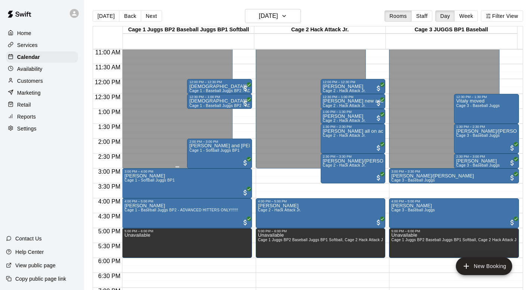
scroll to position [329, 0]
click at [150, 14] on button "Next" at bounding box center [151, 15] width 21 height 11
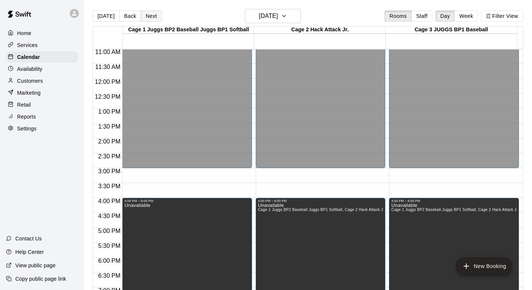
click at [150, 14] on button "Next" at bounding box center [151, 15] width 21 height 11
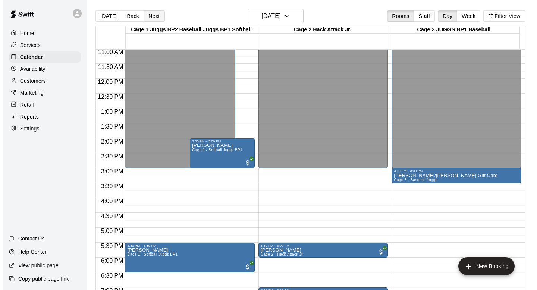
scroll to position [12, 0]
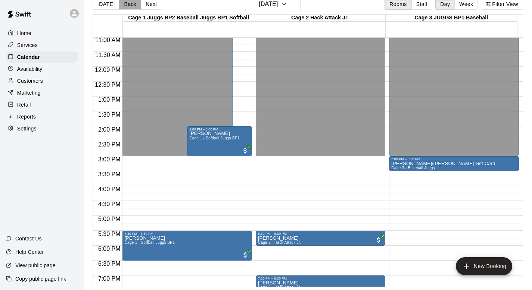
click at [129, 4] on button "Back" at bounding box center [130, 4] width 22 height 11
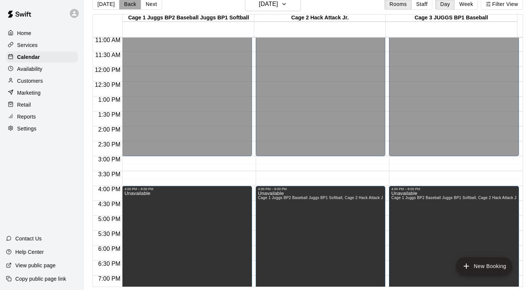
click at [129, 4] on button "Back" at bounding box center [130, 4] width 22 height 11
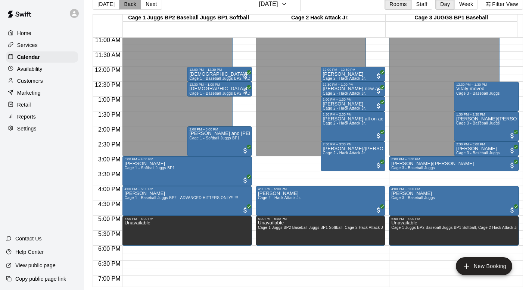
click at [129, 4] on button "Back" at bounding box center [130, 4] width 22 height 11
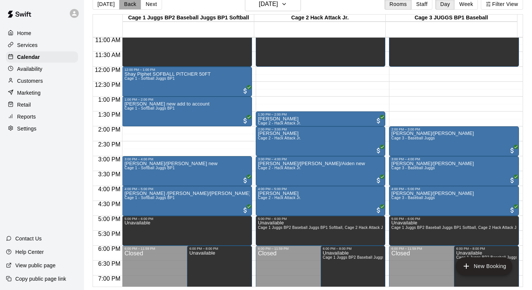
click at [129, 4] on button "Back" at bounding box center [130, 4] width 22 height 11
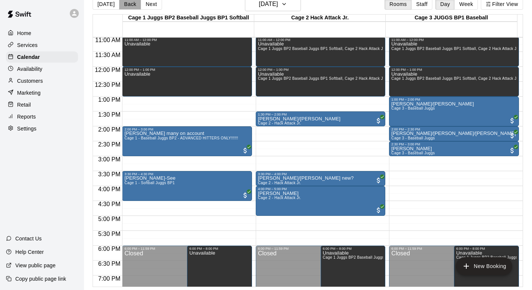
click at [129, 4] on button "Back" at bounding box center [130, 4] width 22 height 11
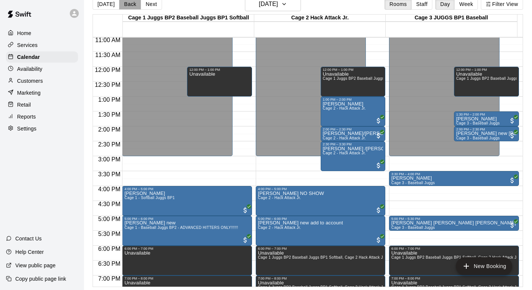
click at [129, 4] on button "Back" at bounding box center [130, 4] width 22 height 11
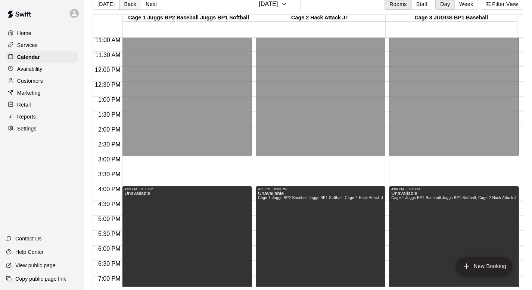
click at [129, 4] on button "Back" at bounding box center [130, 4] width 22 height 11
click at [287, 2] on icon "button" at bounding box center [284, 4] width 6 height 9
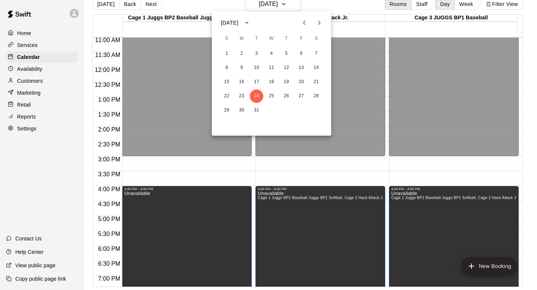
click at [252, 21] on icon "calendar view is open, switch to year view" at bounding box center [247, 22] width 9 height 9
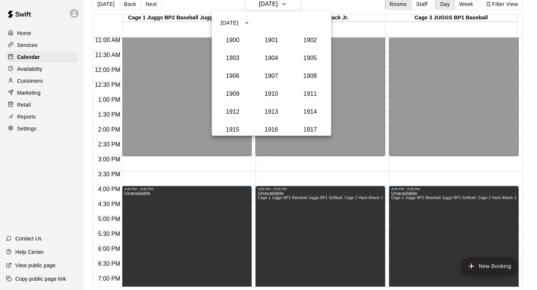
scroll to position [691, 0]
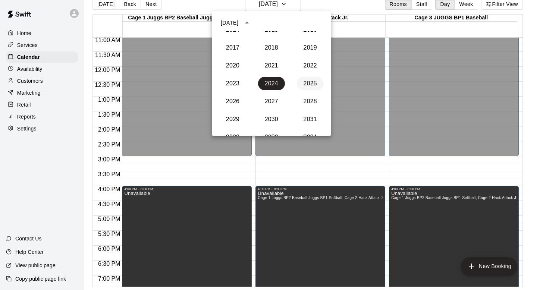
click at [303, 82] on button "2025" at bounding box center [310, 83] width 27 height 13
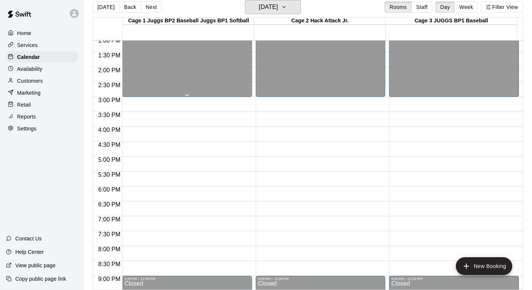
scroll to position [405, 0]
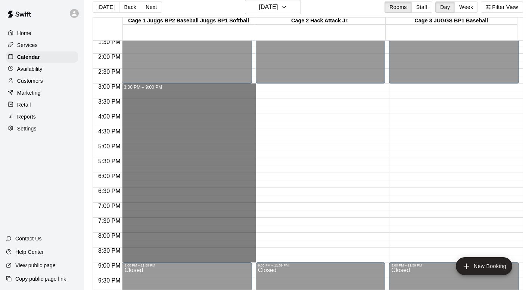
drag, startPoint x: 155, startPoint y: 87, endPoint x: 170, endPoint y: 261, distance: 174.6
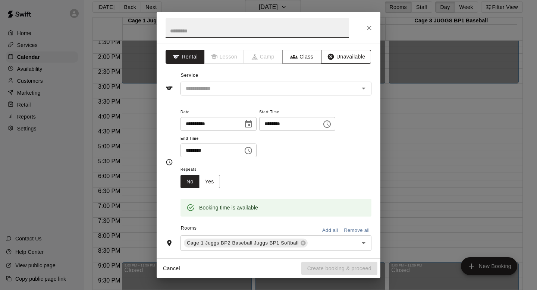
click at [333, 58] on button "Unavailable" at bounding box center [346, 57] width 50 height 14
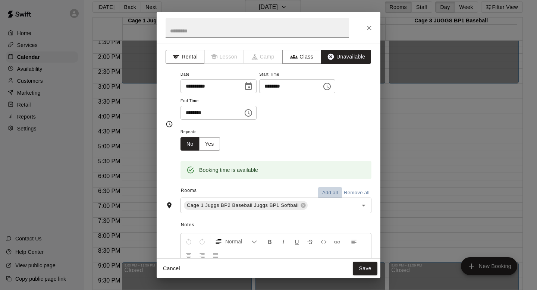
click at [322, 190] on button "Add all" at bounding box center [330, 193] width 24 height 12
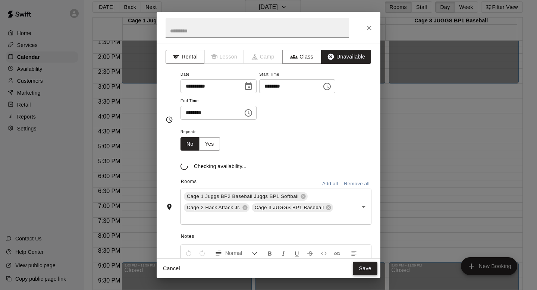
click at [360, 265] on button "Save" at bounding box center [365, 269] width 25 height 14
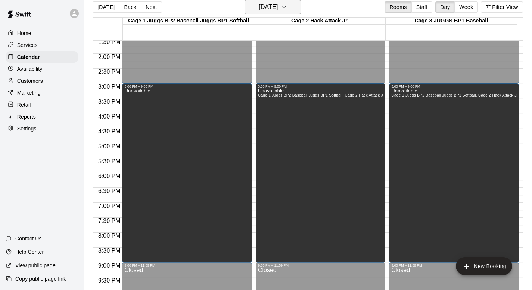
click at [287, 7] on icon "button" at bounding box center [284, 7] width 6 height 9
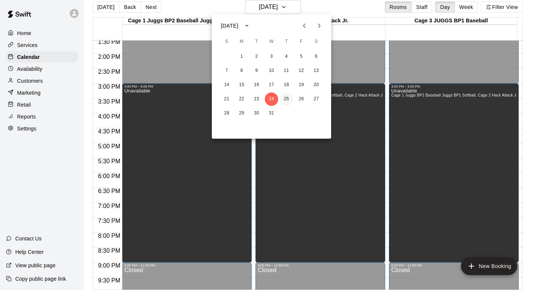
click at [287, 98] on button "25" at bounding box center [286, 99] width 13 height 13
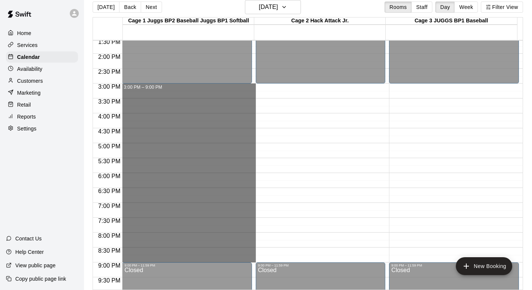
drag, startPoint x: 178, startPoint y: 87, endPoint x: 191, endPoint y: 259, distance: 172.2
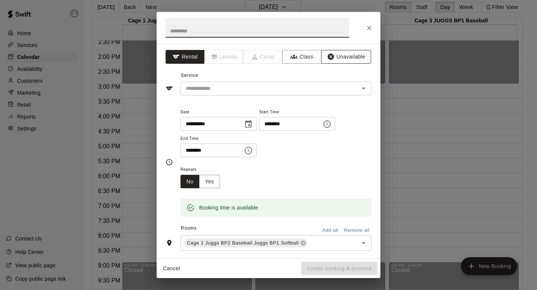
click at [334, 57] on button "Unavailable" at bounding box center [346, 57] width 50 height 14
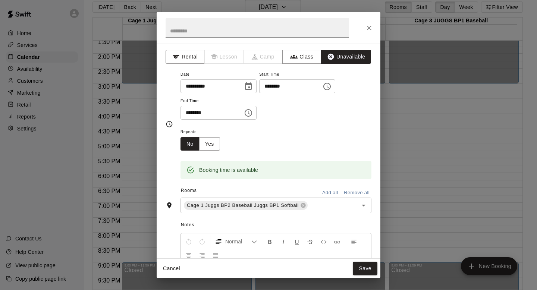
click at [322, 188] on button "Add all" at bounding box center [330, 193] width 24 height 12
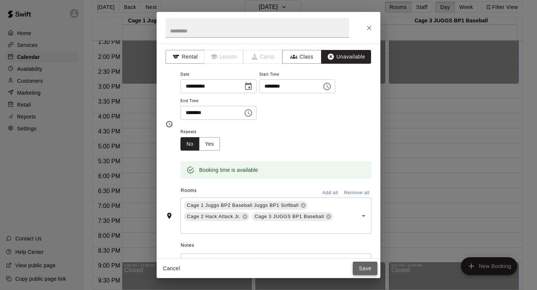
click at [359, 268] on button "Save" at bounding box center [365, 269] width 25 height 14
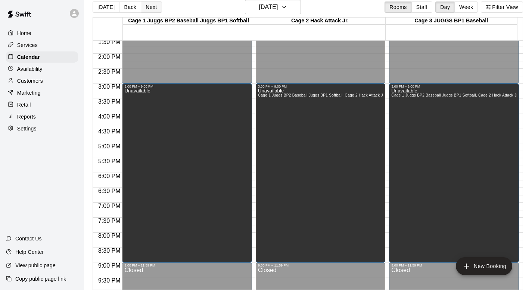
click at [149, 6] on button "Next" at bounding box center [151, 6] width 21 height 11
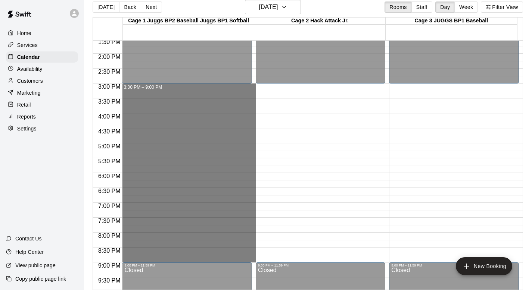
drag, startPoint x: 158, startPoint y: 86, endPoint x: 165, endPoint y: 257, distance: 171.1
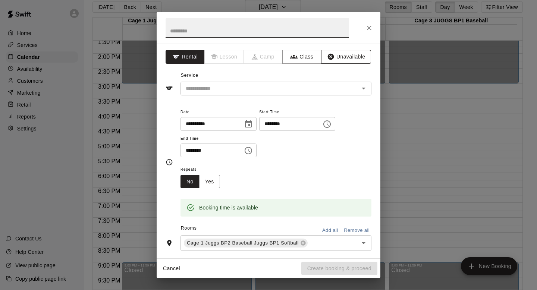
click at [336, 55] on button "Unavailable" at bounding box center [346, 57] width 50 height 14
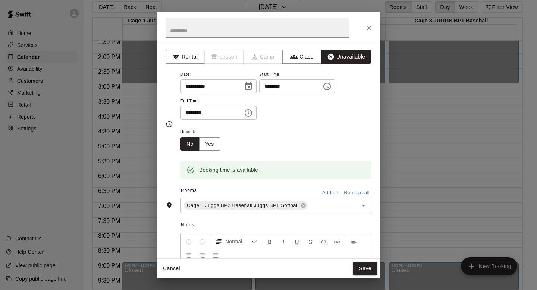
click at [320, 191] on button "Add all" at bounding box center [330, 193] width 24 height 12
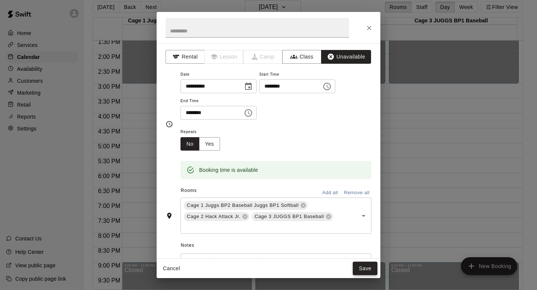
click at [357, 266] on button "Save" at bounding box center [365, 269] width 25 height 14
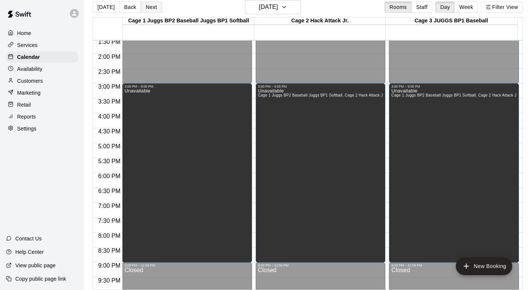
click at [147, 4] on button "Next" at bounding box center [151, 6] width 21 height 11
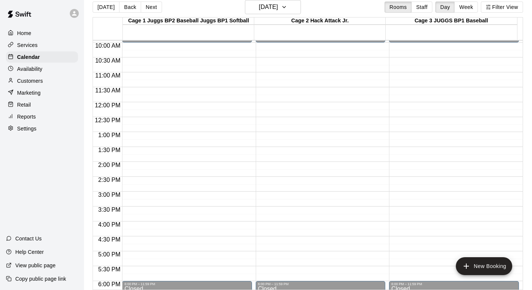
scroll to position [303, 0]
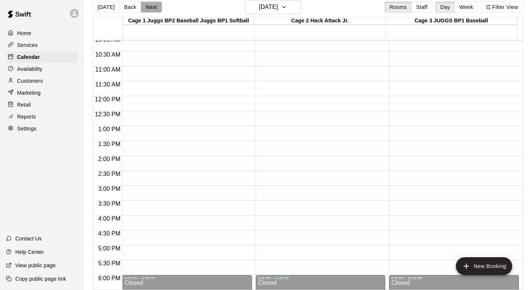
click at [143, 5] on button "Next" at bounding box center [151, 6] width 21 height 11
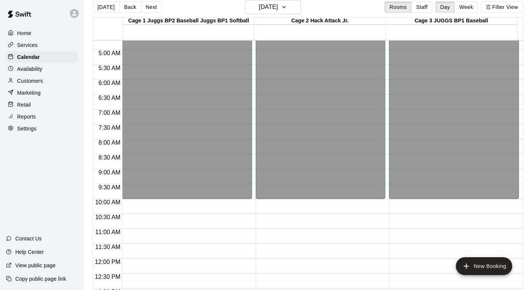
scroll to position [169, 0]
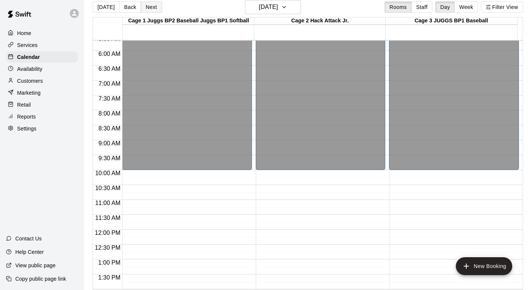
click at [150, 5] on button "Next" at bounding box center [151, 6] width 21 height 11
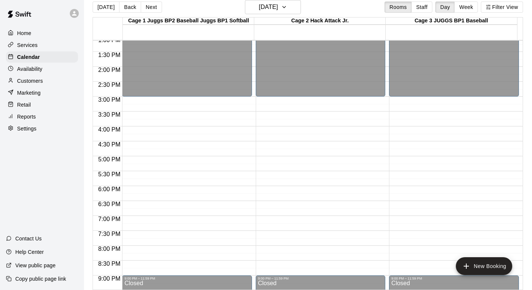
scroll to position [397, 0]
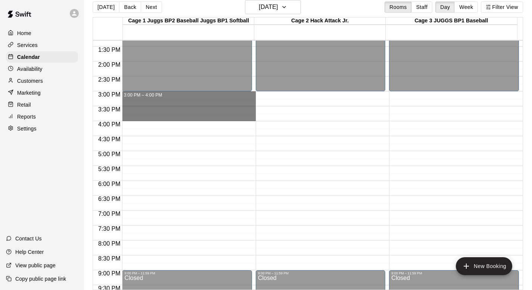
drag, startPoint x: 137, startPoint y: 94, endPoint x: 134, endPoint y: 115, distance: 21.5
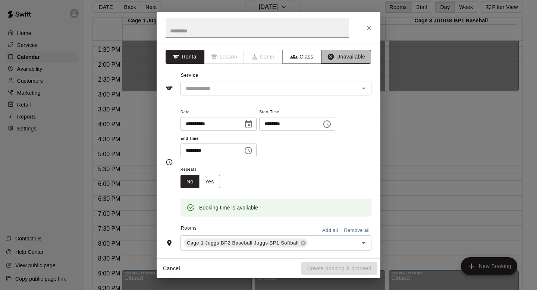
click at [336, 56] on button "Unavailable" at bounding box center [346, 57] width 50 height 14
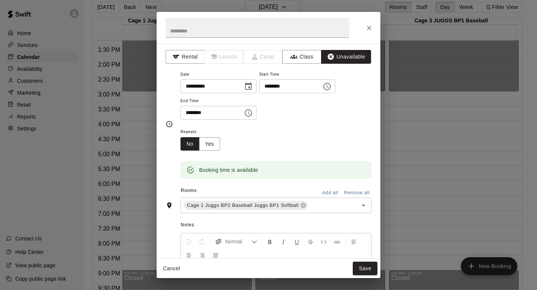
click at [318, 192] on button "Add all" at bounding box center [330, 193] width 24 height 12
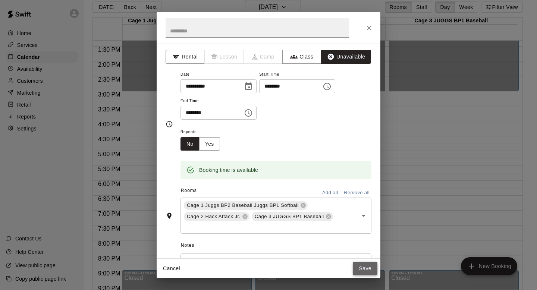
click at [358, 266] on button "Save" at bounding box center [365, 269] width 25 height 14
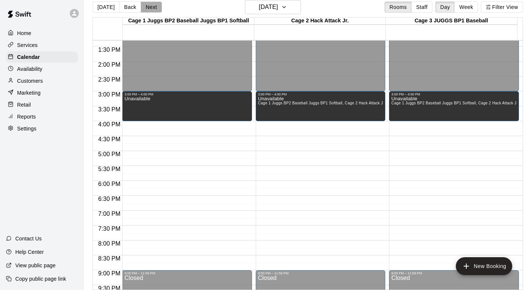
click at [150, 6] on button "Next" at bounding box center [151, 6] width 21 height 11
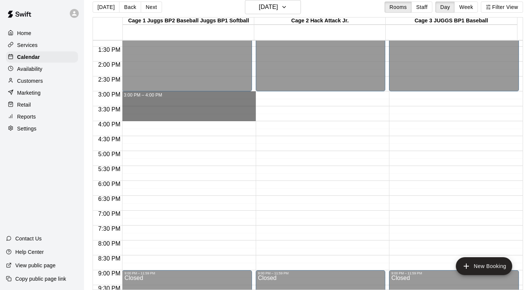
drag, startPoint x: 162, startPoint y: 93, endPoint x: 161, endPoint y: 115, distance: 22.4
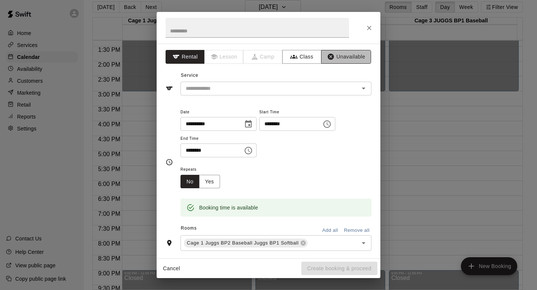
click at [328, 57] on icon "button" at bounding box center [331, 57] width 6 height 6
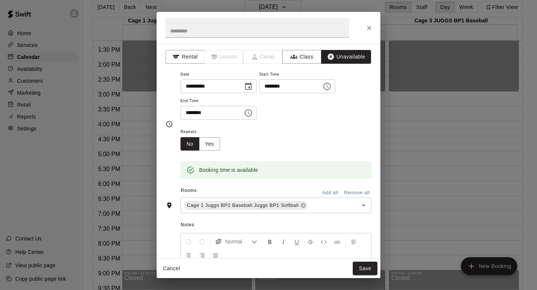
click at [321, 188] on button "Add all" at bounding box center [330, 193] width 24 height 12
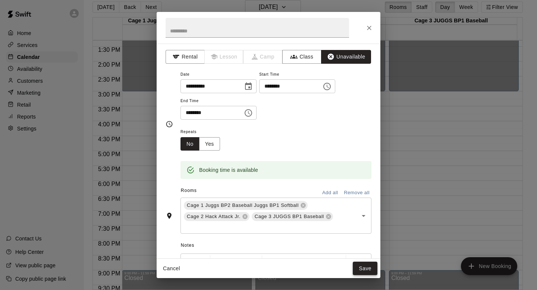
click at [361, 267] on button "Save" at bounding box center [365, 269] width 25 height 14
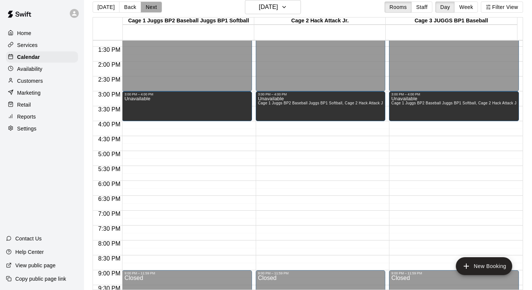
click at [149, 7] on button "Next" at bounding box center [151, 6] width 21 height 11
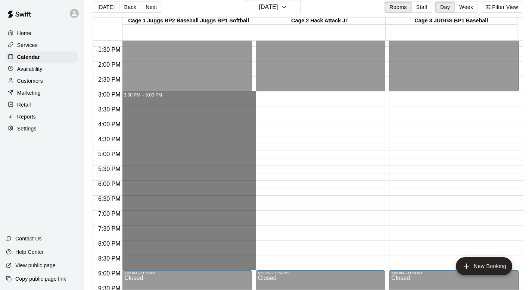
drag, startPoint x: 151, startPoint y: 94, endPoint x: 152, endPoint y: 269, distance: 174.3
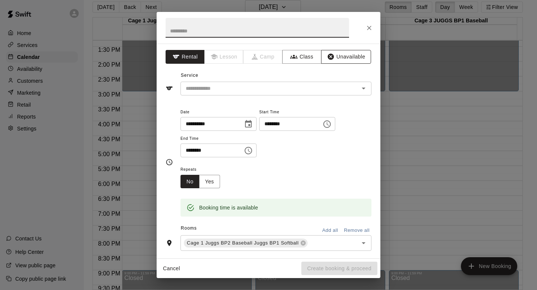
click at [334, 57] on button "Unavailable" at bounding box center [346, 57] width 50 height 14
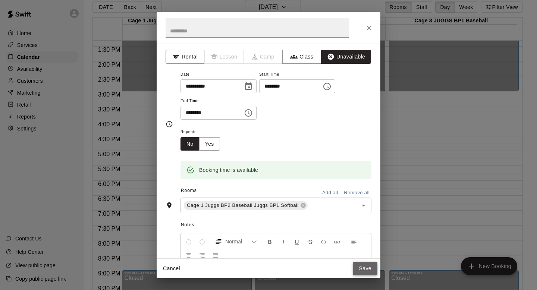
click at [356, 269] on button "Save" at bounding box center [365, 269] width 25 height 14
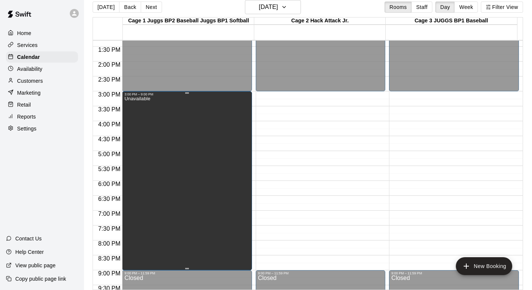
click at [193, 118] on div "Unavailable" at bounding box center [186, 241] width 125 height 290
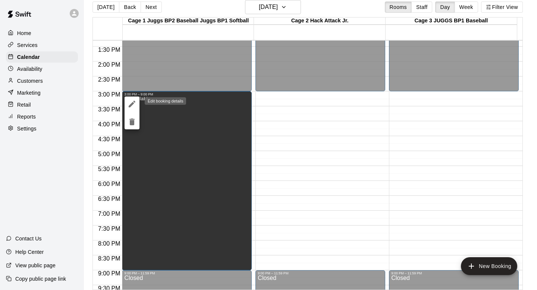
click at [132, 103] on icon "edit" at bounding box center [132, 104] width 7 height 7
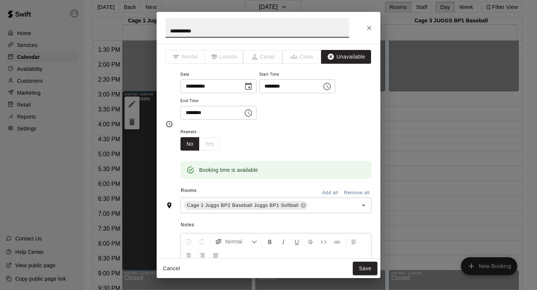
click at [325, 190] on button "Add all" at bounding box center [330, 193] width 24 height 12
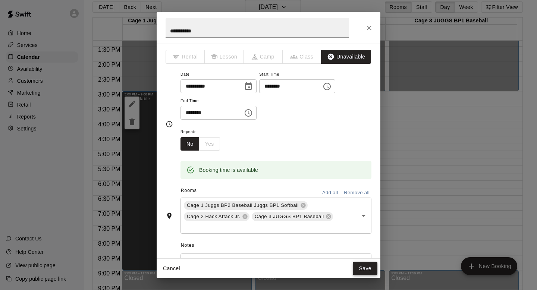
click at [361, 269] on button "Save" at bounding box center [365, 269] width 25 height 14
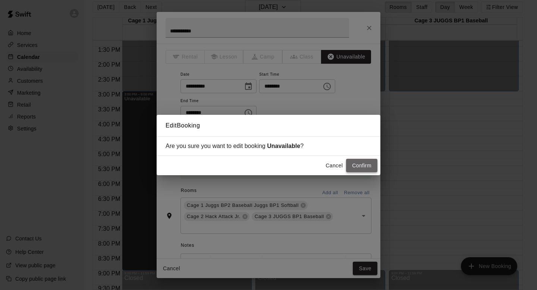
click at [357, 161] on button "Confirm" at bounding box center [361, 166] width 31 height 14
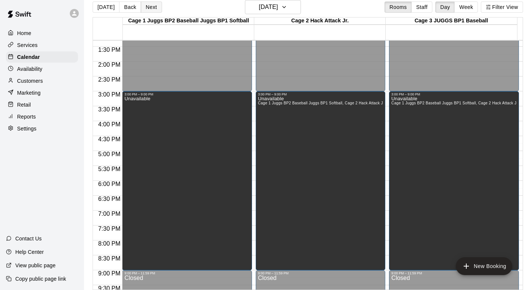
click at [153, 7] on button "Next" at bounding box center [151, 6] width 21 height 11
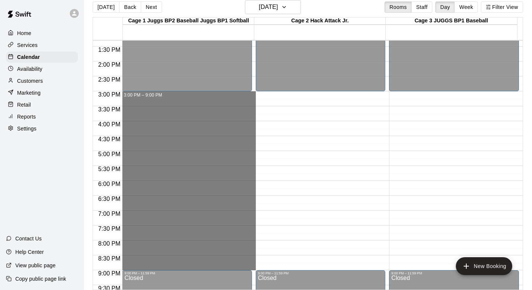
drag, startPoint x: 150, startPoint y: 94, endPoint x: 149, endPoint y: 263, distance: 168.7
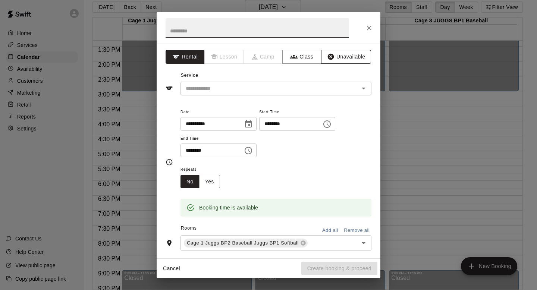
click at [340, 54] on button "Unavailable" at bounding box center [346, 57] width 50 height 14
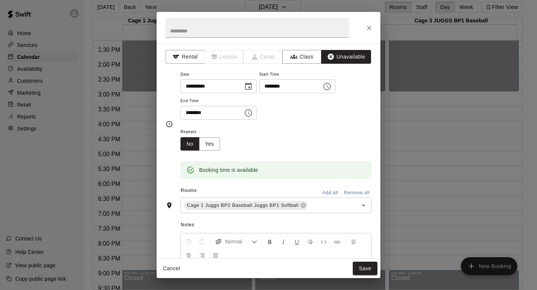
click at [321, 189] on button "Add all" at bounding box center [330, 193] width 24 height 12
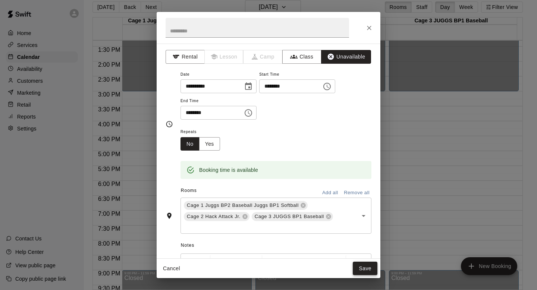
click at [358, 267] on button "Save" at bounding box center [365, 269] width 25 height 14
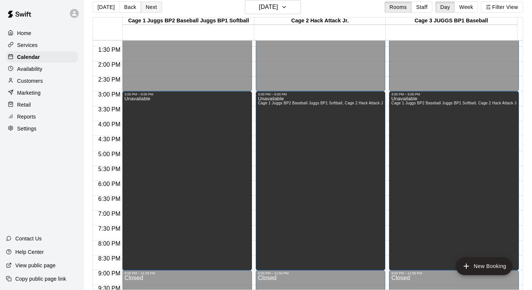
click at [149, 5] on button "Next" at bounding box center [151, 6] width 21 height 11
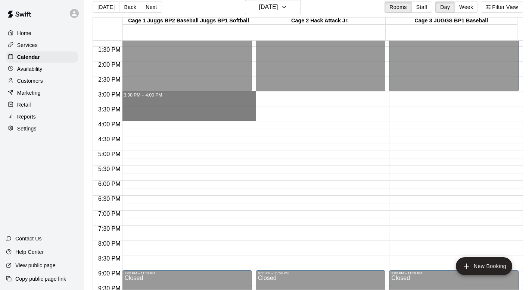
drag, startPoint x: 153, startPoint y: 95, endPoint x: 150, endPoint y: 114, distance: 19.3
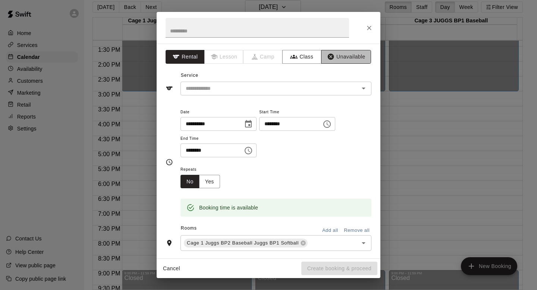
click at [338, 55] on button "Unavailable" at bounding box center [346, 57] width 50 height 14
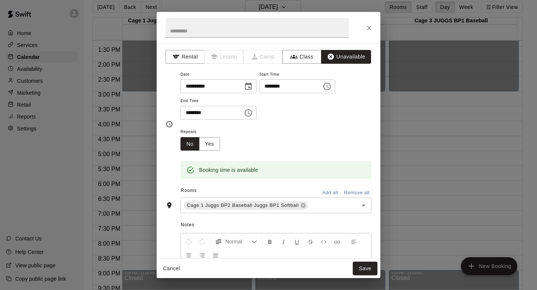
click at [321, 188] on button "Add all" at bounding box center [330, 193] width 24 height 12
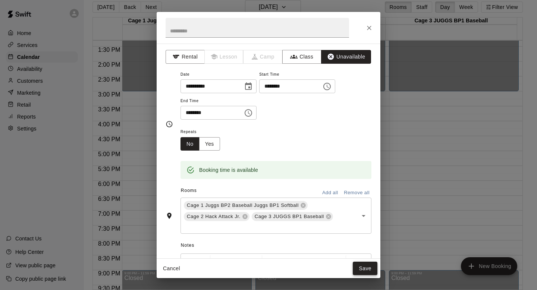
click at [358, 267] on button "Save" at bounding box center [365, 269] width 25 height 14
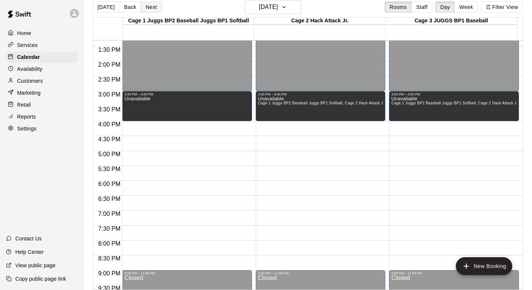
click at [152, 4] on button "Next" at bounding box center [151, 6] width 21 height 11
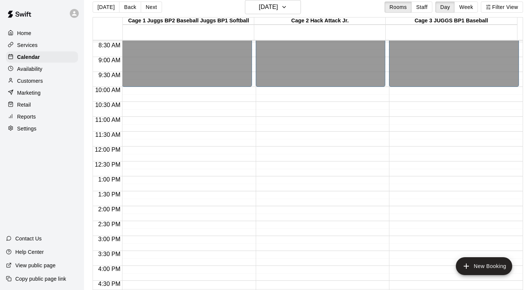
scroll to position [230, 0]
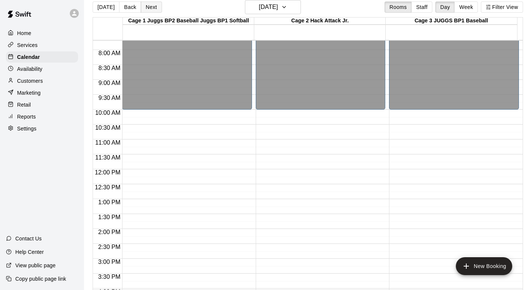
click at [153, 8] on button "Next" at bounding box center [151, 6] width 21 height 11
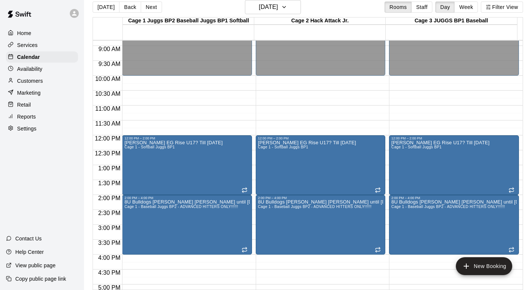
scroll to position [261, 0]
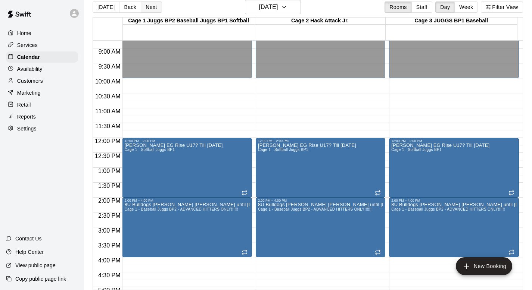
click at [149, 5] on button "Next" at bounding box center [151, 6] width 21 height 11
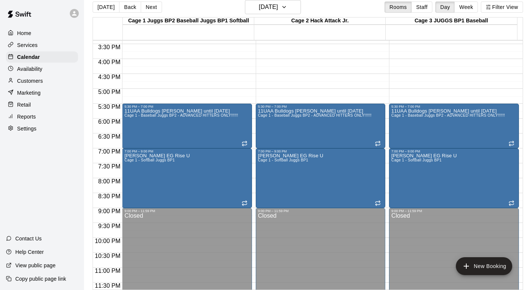
scroll to position [462, 0]
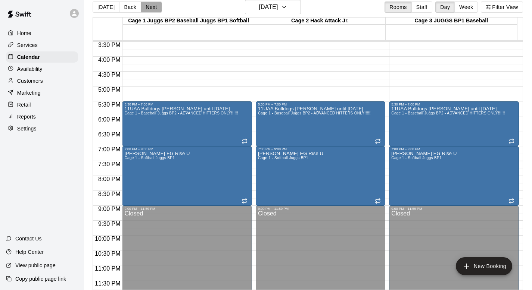
click at [144, 7] on button "Next" at bounding box center [151, 6] width 21 height 11
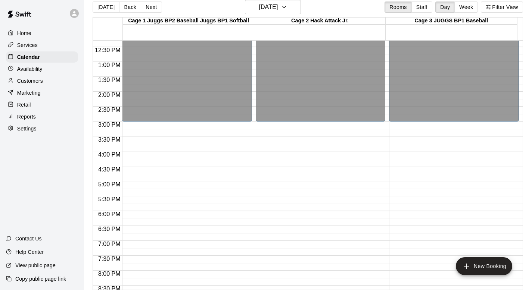
scroll to position [337, 0]
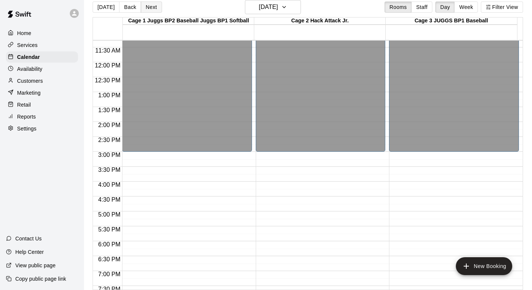
click at [147, 9] on button "Next" at bounding box center [151, 6] width 21 height 11
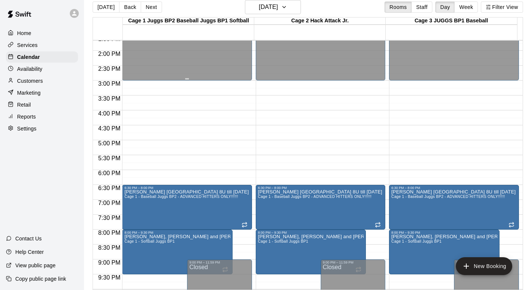
scroll to position [417, 0]
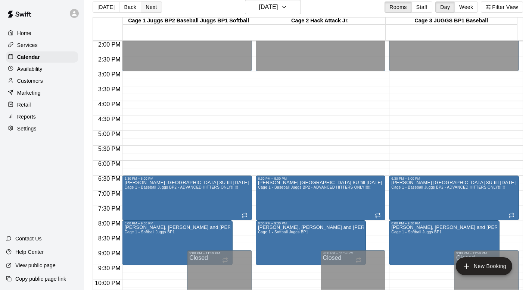
click at [150, 7] on button "Next" at bounding box center [151, 6] width 21 height 11
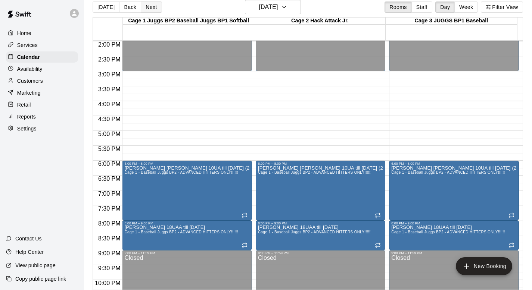
click at [150, 7] on button "Next" at bounding box center [151, 6] width 21 height 11
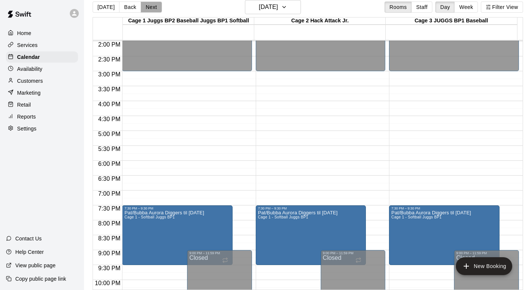
click at [150, 7] on button "Next" at bounding box center [151, 6] width 21 height 11
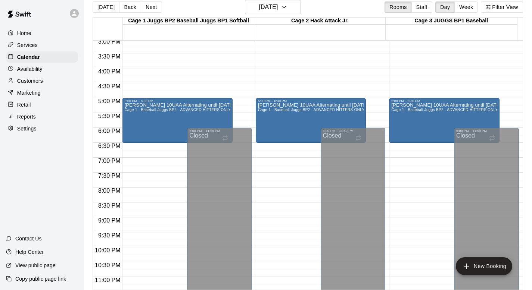
scroll to position [467, 0]
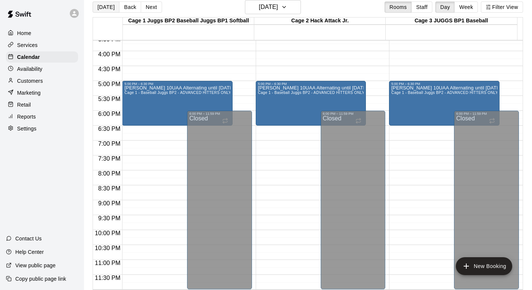
click at [103, 6] on button "Today" at bounding box center [106, 6] width 27 height 11
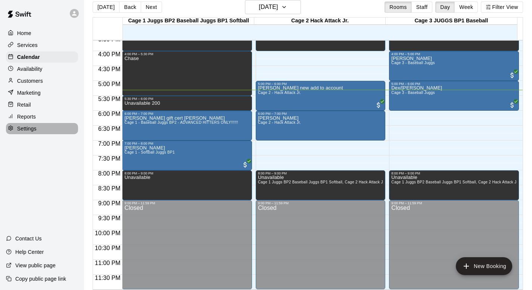
click at [25, 127] on p "Settings" at bounding box center [26, 128] width 19 height 7
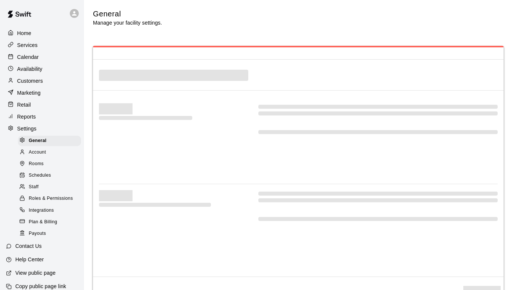
select select "**"
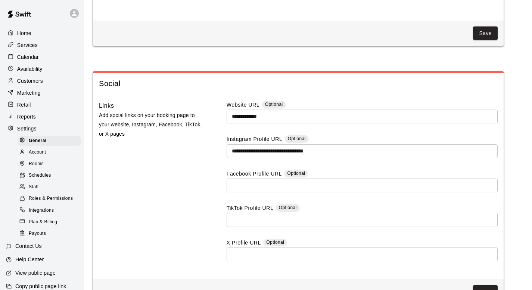
scroll to position [1984, 0]
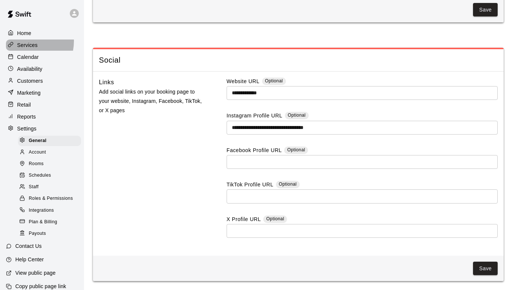
click at [22, 41] on p "Services" at bounding box center [27, 44] width 21 height 7
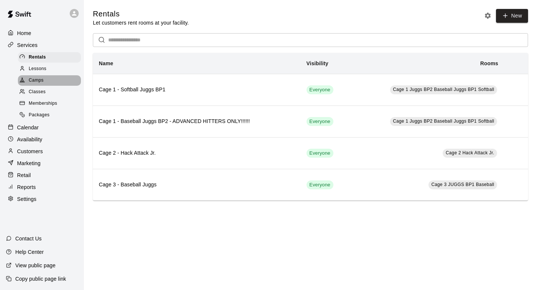
click at [32, 77] on span "Camps" at bounding box center [36, 80] width 15 height 7
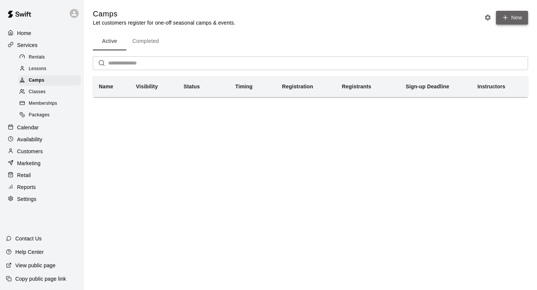
click at [506, 16] on icon "button" at bounding box center [505, 17] width 7 height 7
click at [486, 18] on icon "Camp settings" at bounding box center [488, 18] width 6 height 6
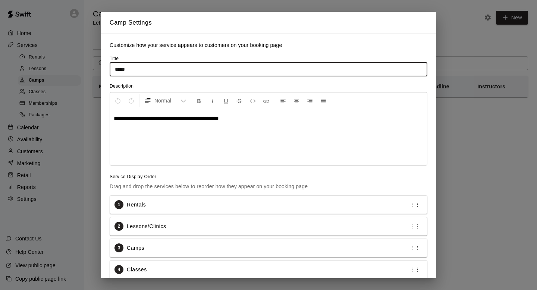
click at [136, 72] on input "*****" at bounding box center [269, 70] width 318 height 14
type input "*"
type input "**********"
click at [121, 121] on span "**********" at bounding box center [166, 119] width 105 height 6
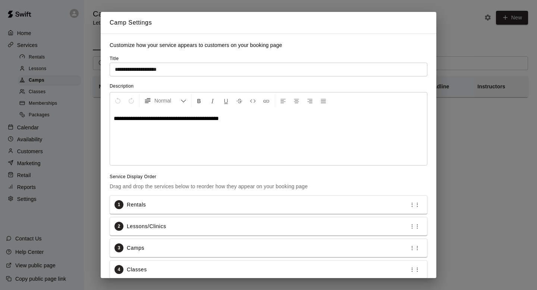
click at [239, 122] on p "**********" at bounding box center [269, 118] width 310 height 7
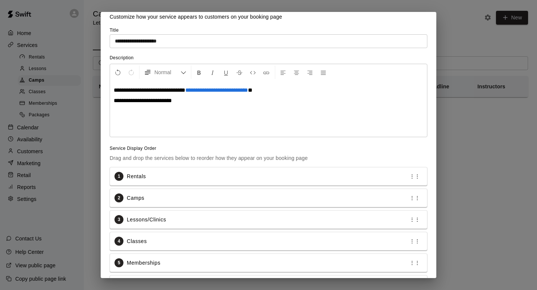
scroll to position [13, 0]
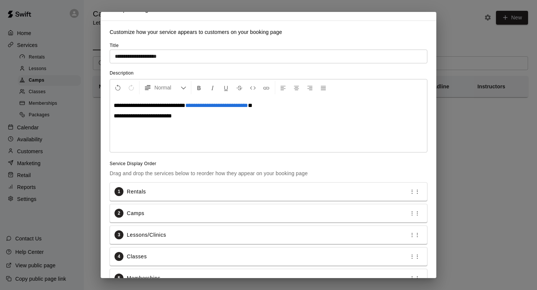
click at [180, 56] on input "**********" at bounding box center [269, 57] width 318 height 14
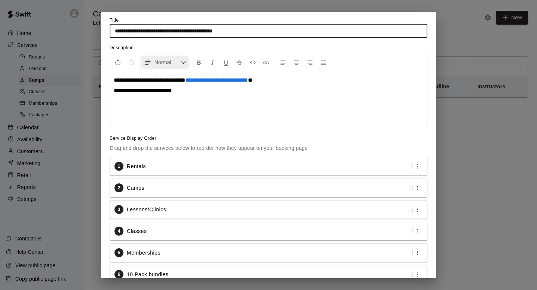
scroll to position [84, 0]
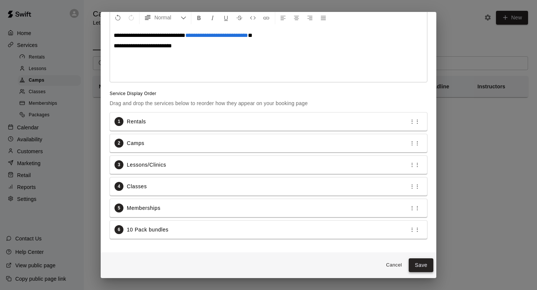
type input "**********"
click at [410, 261] on button "Save" at bounding box center [421, 266] width 25 height 14
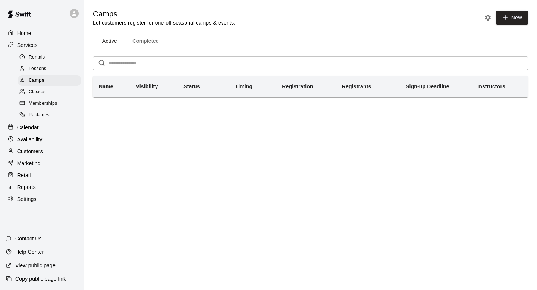
click at [36, 63] on link "Lessons" at bounding box center [51, 69] width 66 height 12
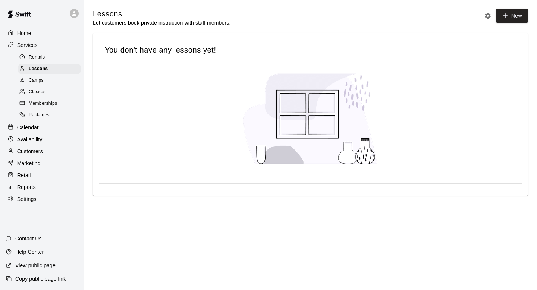
click at [486, 14] on icon "Lesson settings" at bounding box center [488, 16] width 6 height 6
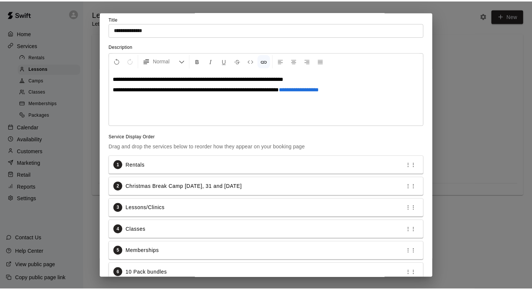
scroll to position [84, 0]
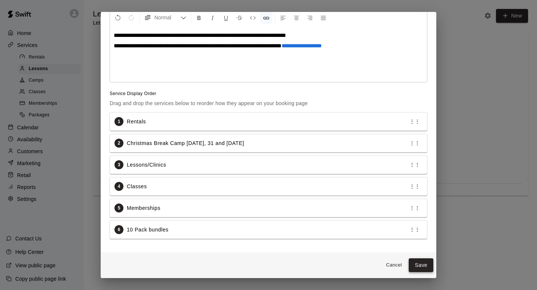
click at [411, 263] on button "Save" at bounding box center [421, 266] width 25 height 14
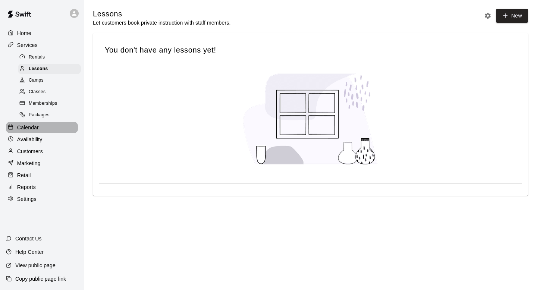
click at [27, 128] on p "Calendar" at bounding box center [28, 127] width 22 height 7
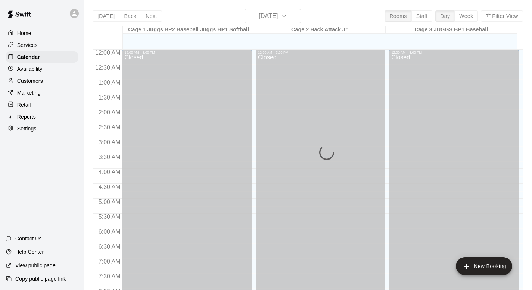
scroll to position [445, 0]
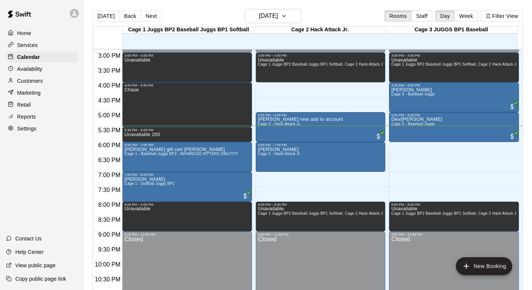
click at [29, 89] on p "Marketing" at bounding box center [29, 92] width 24 height 7
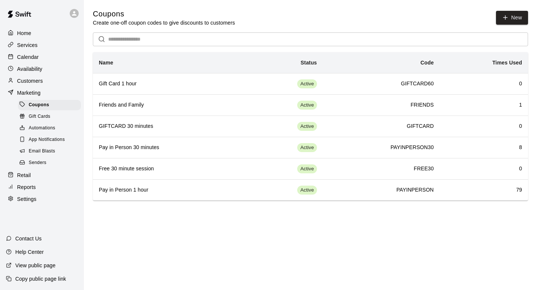
click at [32, 59] on p "Calendar" at bounding box center [28, 56] width 22 height 7
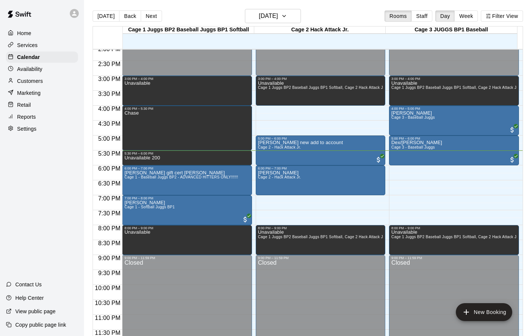
scroll to position [445, 0]
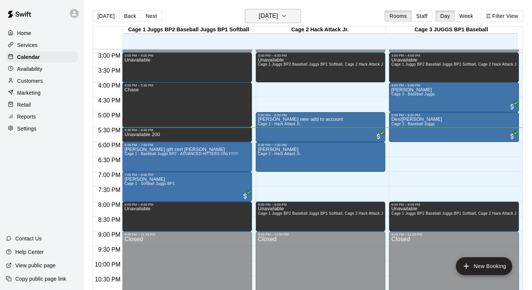
click at [287, 16] on icon "button" at bounding box center [284, 16] width 6 height 9
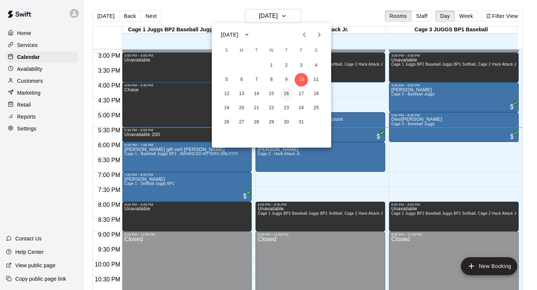
click at [283, 90] on button "16" at bounding box center [286, 93] width 13 height 13
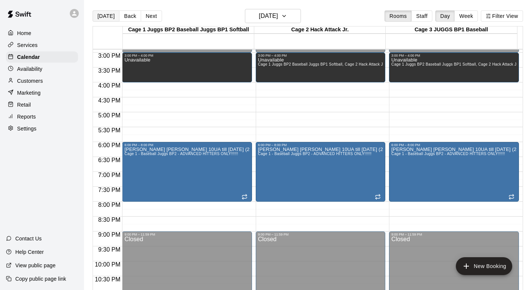
click at [100, 12] on button "Today" at bounding box center [106, 15] width 27 height 11
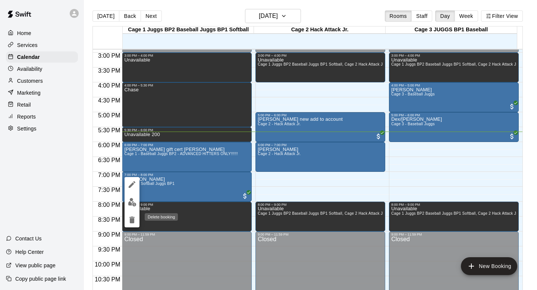
click at [132, 218] on icon "delete" at bounding box center [132, 220] width 9 height 9
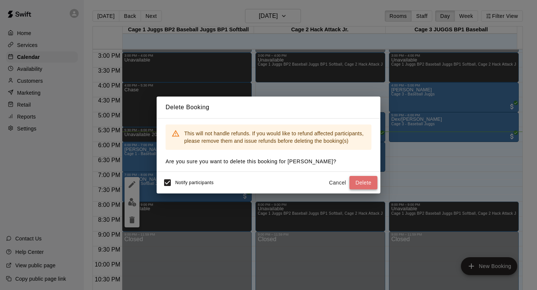
click at [363, 183] on button "Delete" at bounding box center [364, 183] width 28 height 14
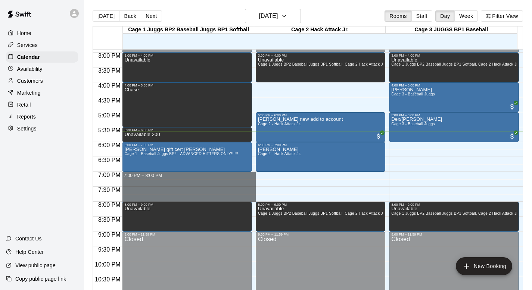
drag, startPoint x: 147, startPoint y: 174, endPoint x: 143, endPoint y: 187, distance: 14.1
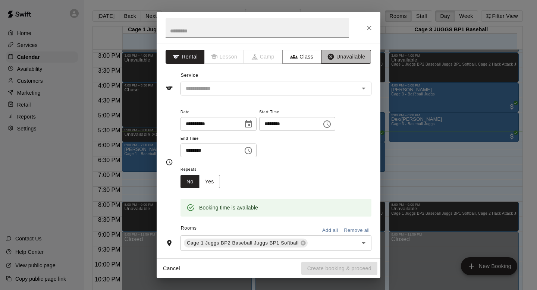
click at [333, 55] on button "Unavailable" at bounding box center [346, 57] width 50 height 14
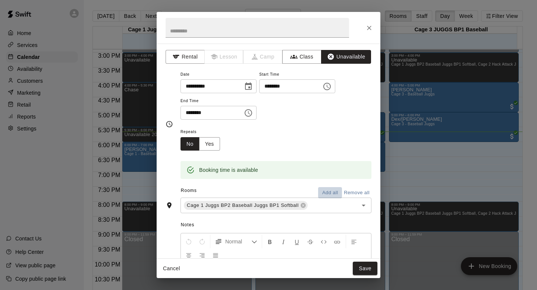
click at [318, 190] on button "Add all" at bounding box center [330, 193] width 24 height 12
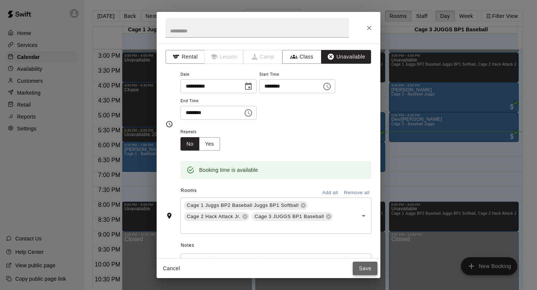
click at [361, 267] on button "Save" at bounding box center [365, 269] width 25 height 14
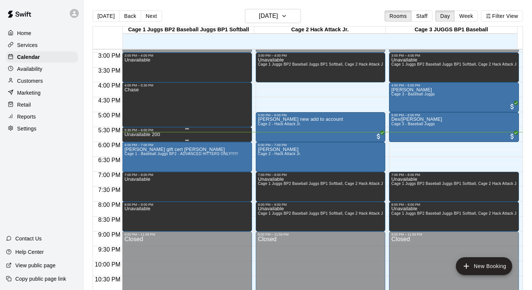
click at [156, 135] on p "Unavailable 200" at bounding box center [141, 135] width 35 height 0
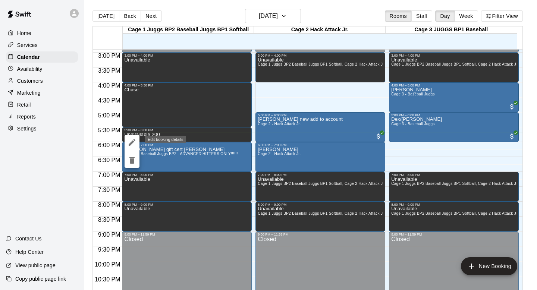
click at [130, 138] on icon "edit" at bounding box center [132, 142] width 9 height 9
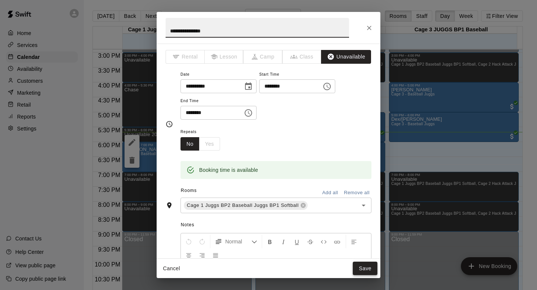
type input "**********"
click at [360, 267] on button "Save" at bounding box center [365, 269] width 25 height 14
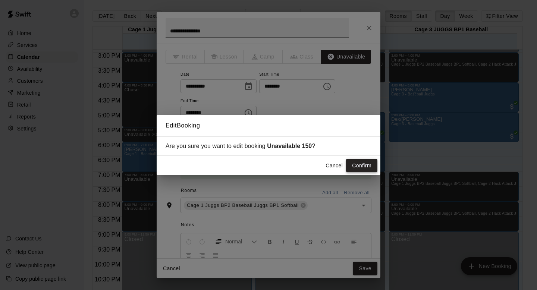
click at [355, 165] on button "Confirm" at bounding box center [361, 166] width 31 height 14
